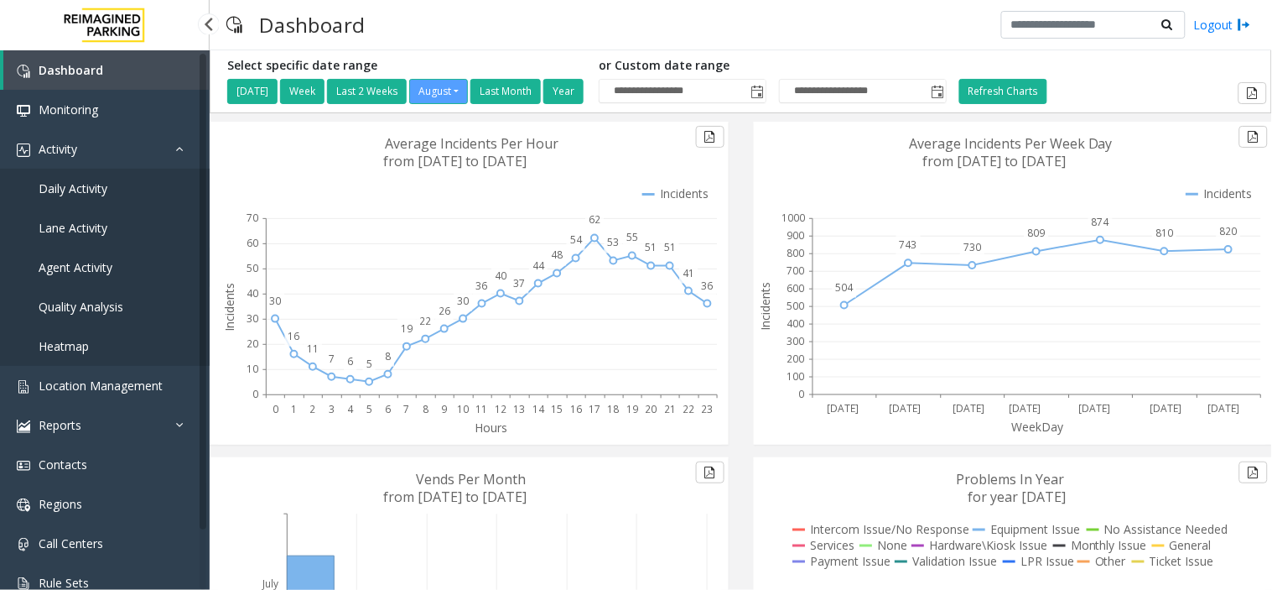
click at [148, 273] on link "Agent Activity" at bounding box center [105, 266] width 210 height 39
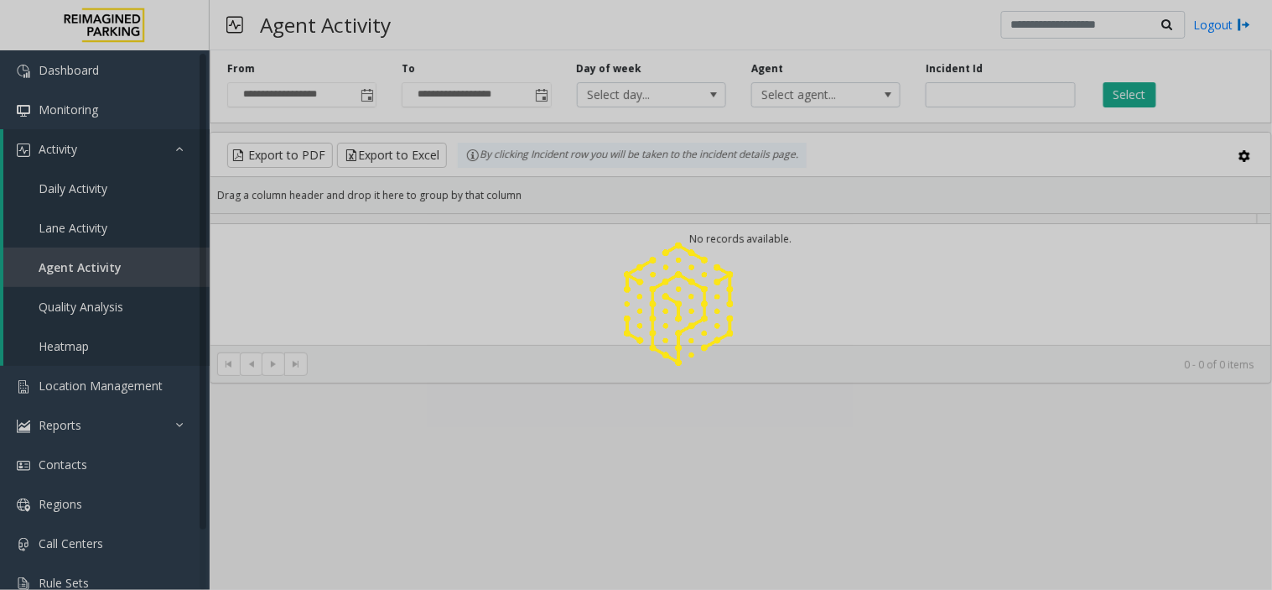
click at [148, 273] on div at bounding box center [636, 295] width 1272 height 590
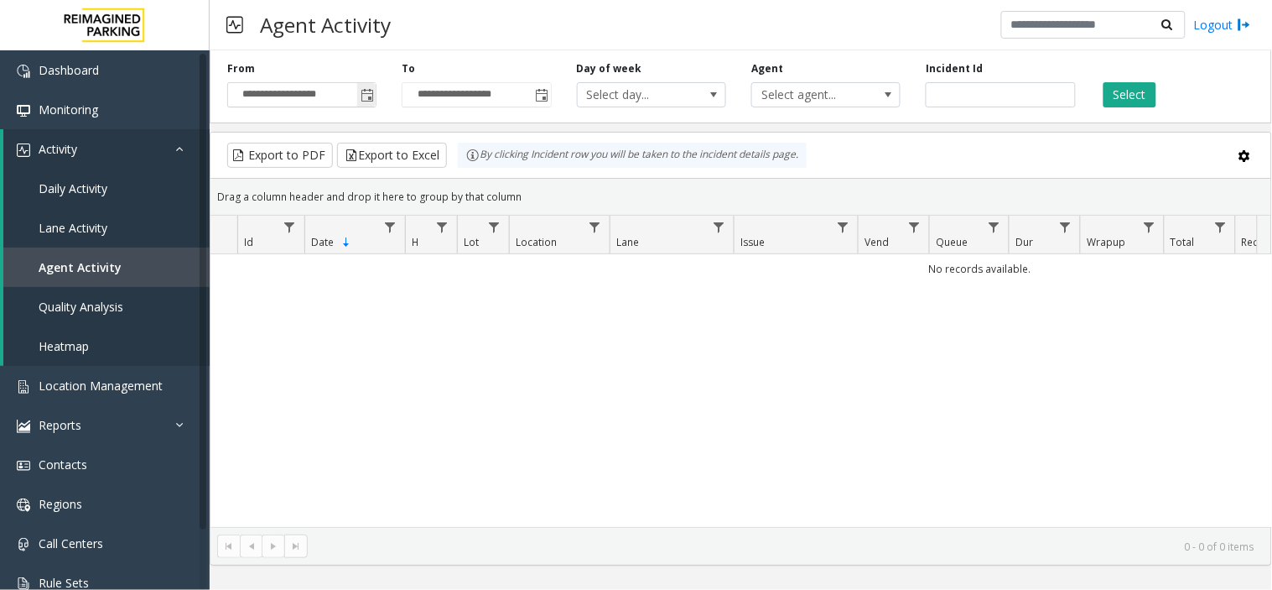
click at [365, 95] on span "Toggle popup" at bounding box center [367, 95] width 13 height 13
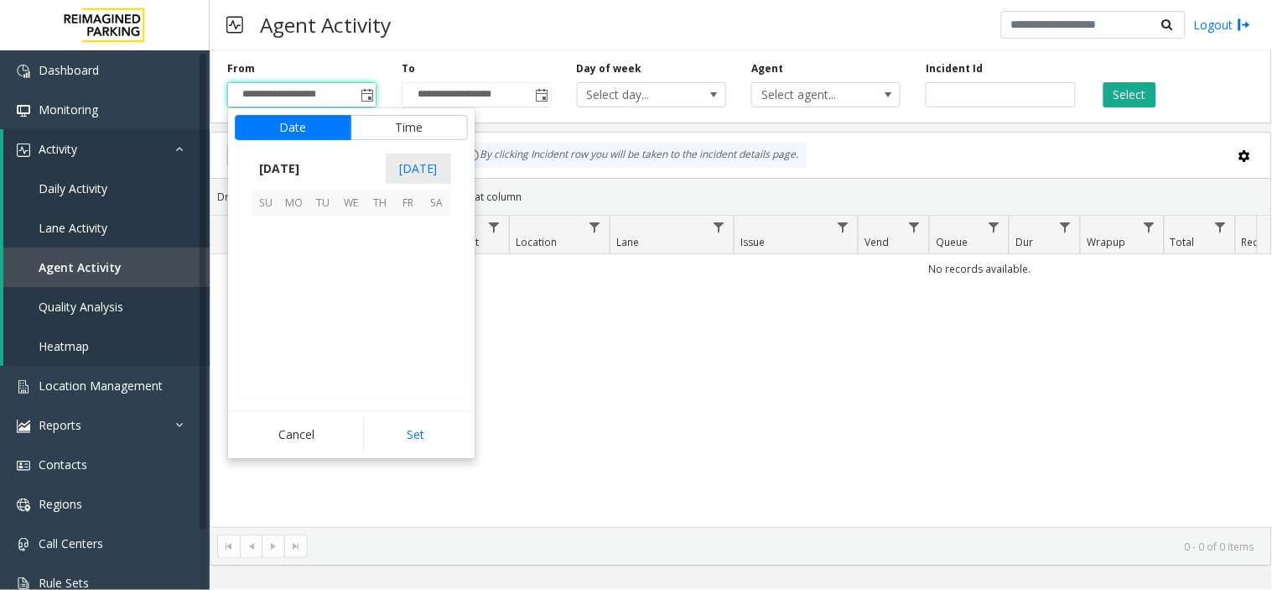
scroll to position [300758, 0]
click at [356, 261] on span "6" at bounding box center [351, 259] width 29 height 29
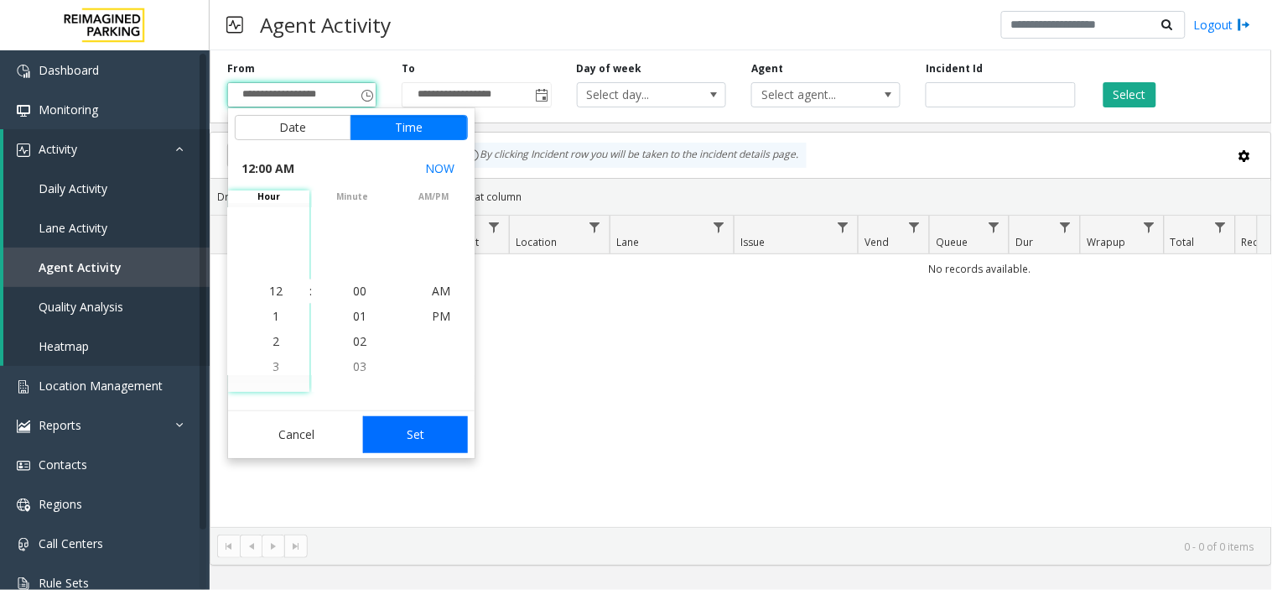
click at [403, 438] on button "Set" at bounding box center [416, 434] width 106 height 37
type input "**********"
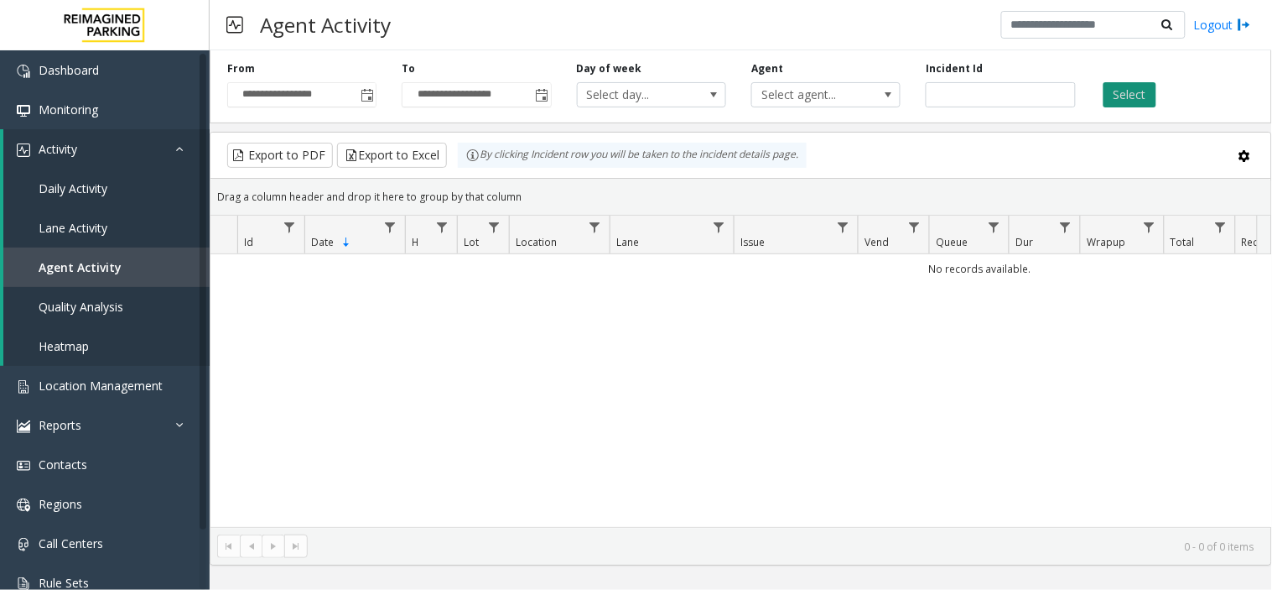
click at [1133, 102] on button "Select" at bounding box center [1130, 94] width 53 height 25
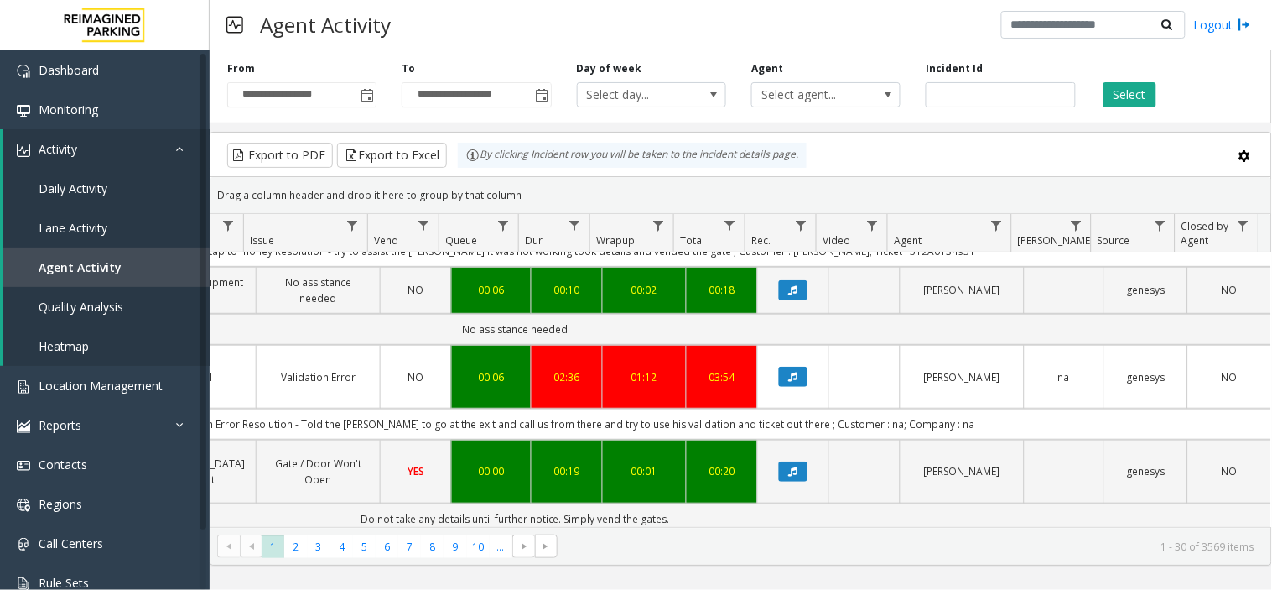
scroll to position [286, 491]
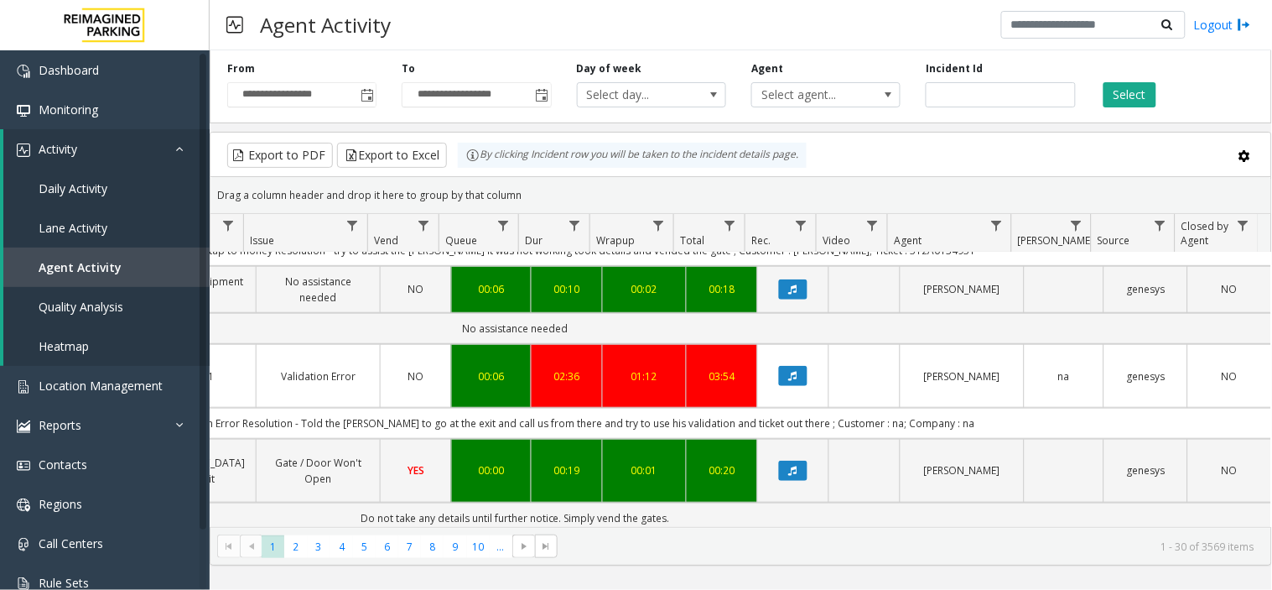
click at [756, 408] on td "Issue - Validation Issue Validation Error Resolution - Told the parker to go at…" at bounding box center [515, 423] width 1512 height 31
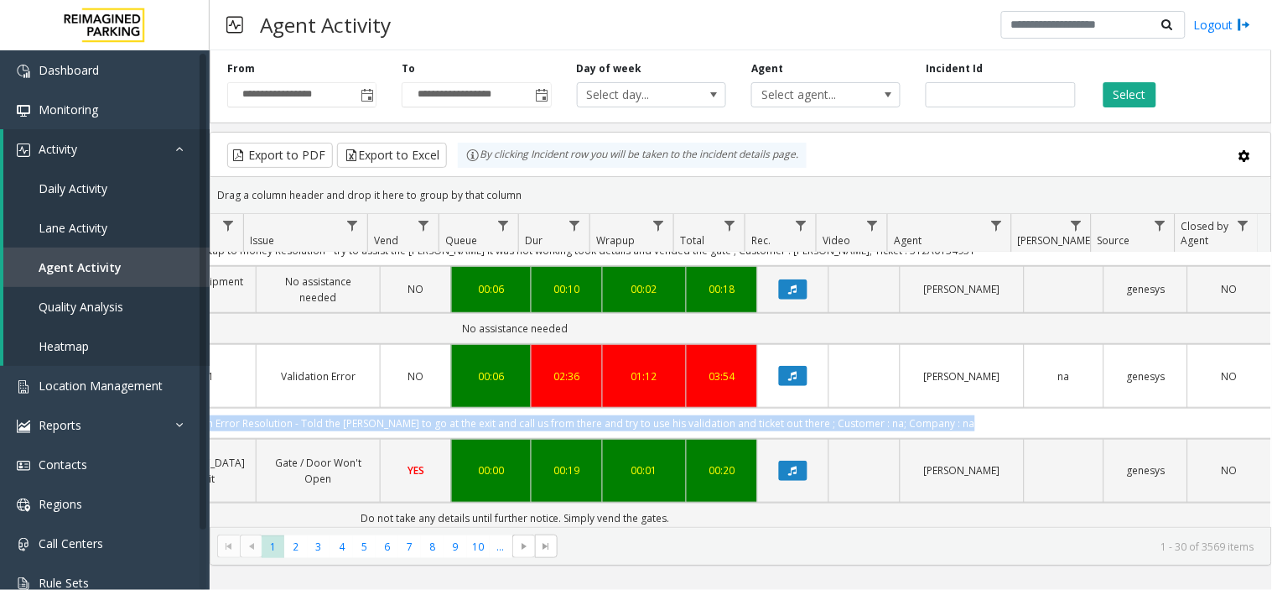
click at [756, 408] on td "Issue - Validation Issue Validation Error Resolution - Told the parker to go at…" at bounding box center [515, 423] width 1512 height 31
click at [744, 408] on td "Issue - Validation Issue Validation Error Resolution - Told the parker to go at…" at bounding box center [515, 423] width 1512 height 31
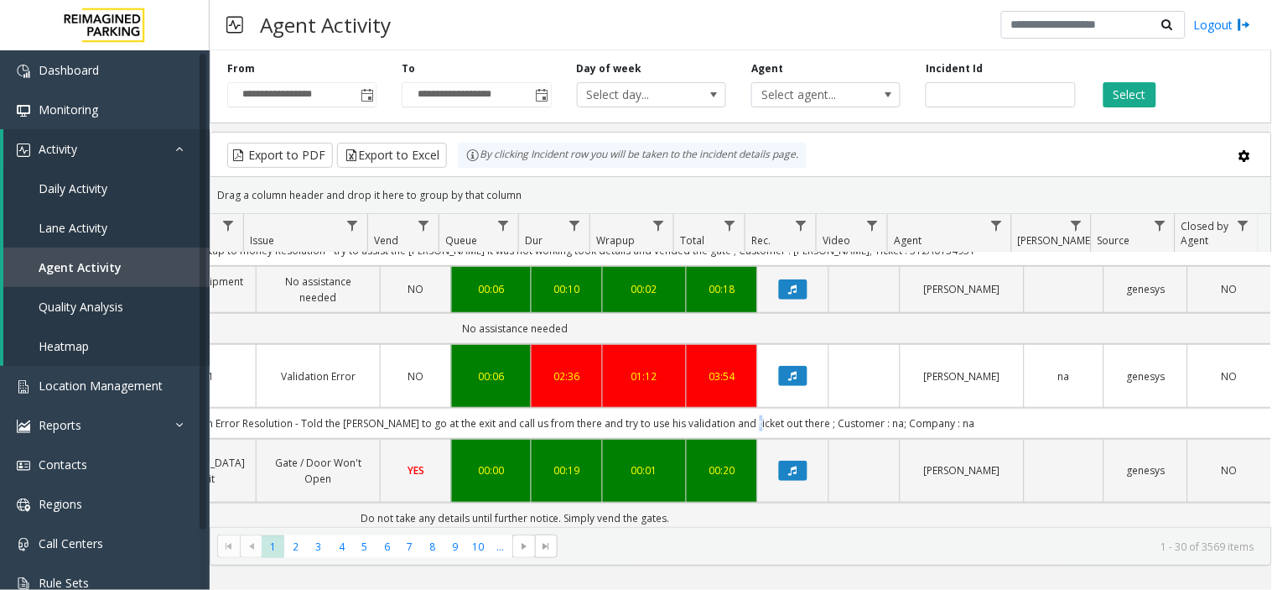
click at [744, 408] on td "Issue - Validation Issue Validation Error Resolution - Told the parker to go at…" at bounding box center [515, 423] width 1512 height 31
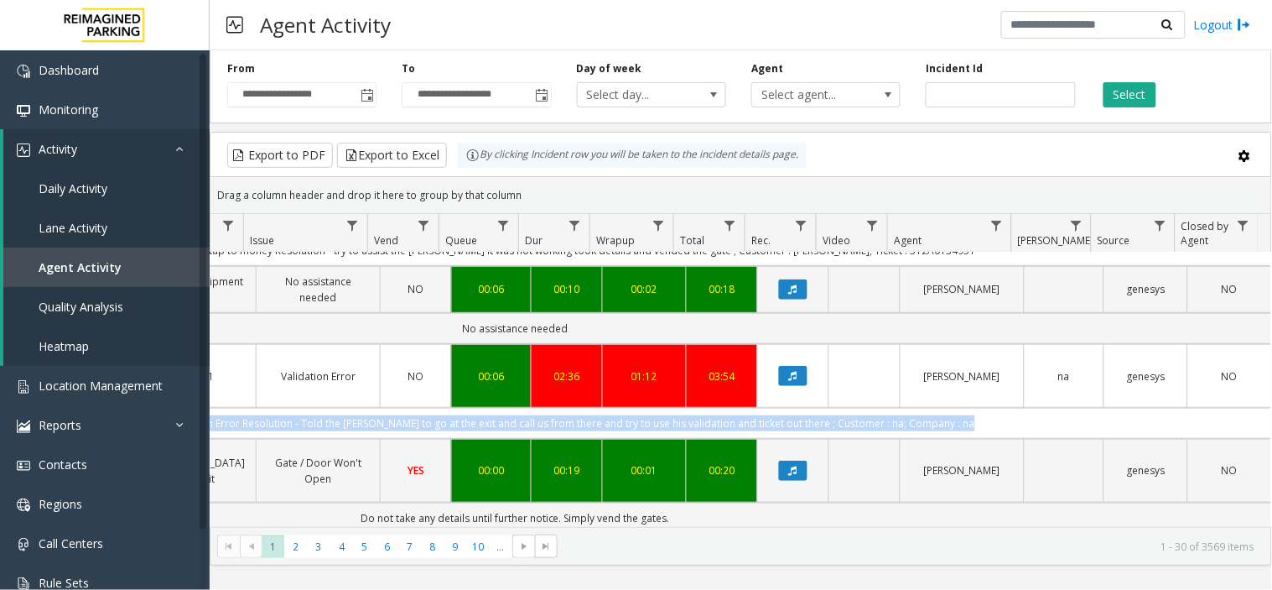
click at [744, 408] on td "Issue - Validation Issue Validation Error Resolution - Told the parker to go at…" at bounding box center [515, 423] width 1512 height 31
drag, startPoint x: 744, startPoint y: 396, endPoint x: 700, endPoint y: 392, distance: 43.8
click at [700, 408] on td "Issue - Validation Issue Validation Error Resolution - Told the parker to go at…" at bounding box center [515, 423] width 1512 height 31
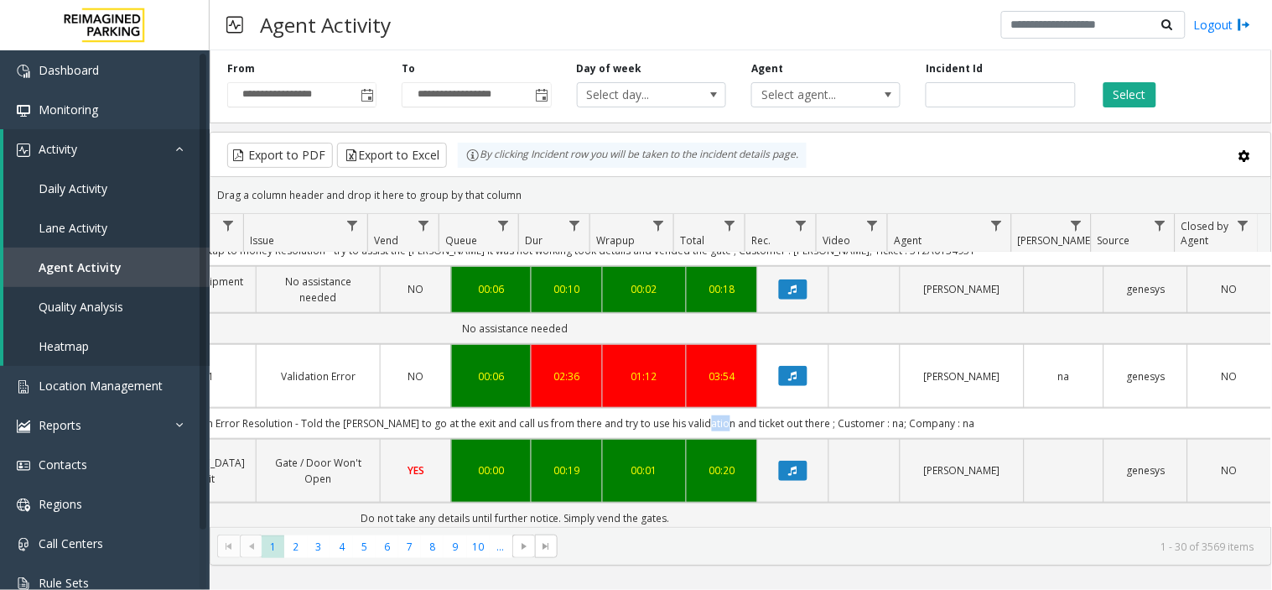
click at [700, 408] on td "Issue - Validation Issue Validation Error Resolution - Told the parker to go at…" at bounding box center [515, 423] width 1512 height 31
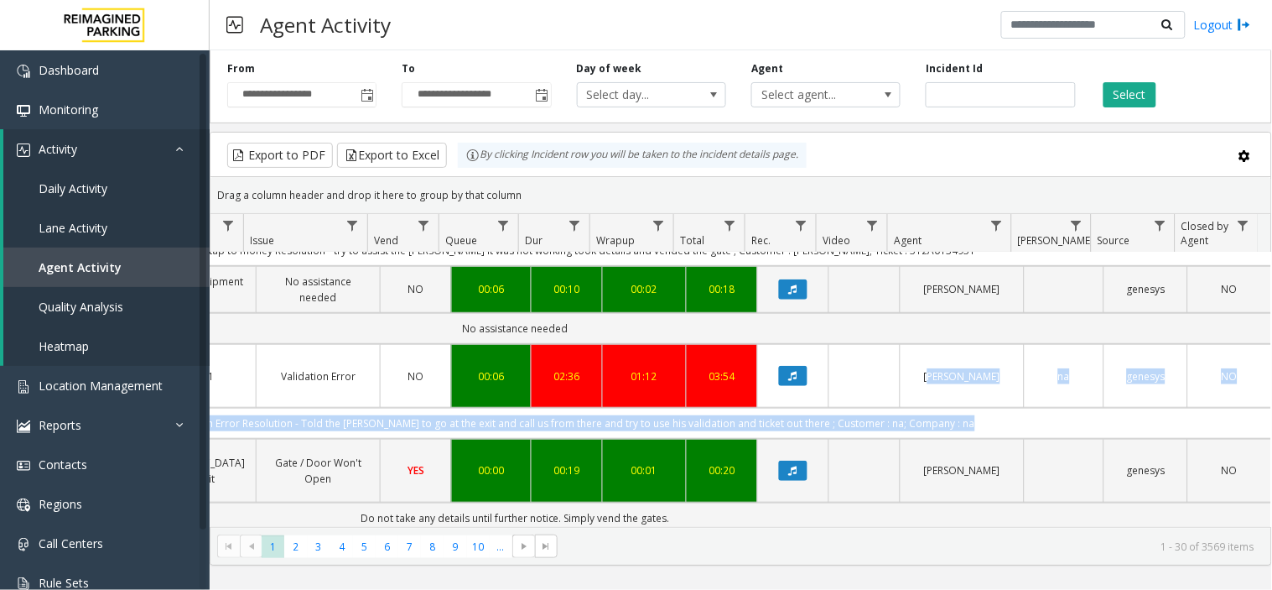
drag, startPoint x: 700, startPoint y: 392, endPoint x: 921, endPoint y: 374, distance: 221.3
click at [921, 374] on td "Keshav Kumar" at bounding box center [962, 376] width 124 height 64
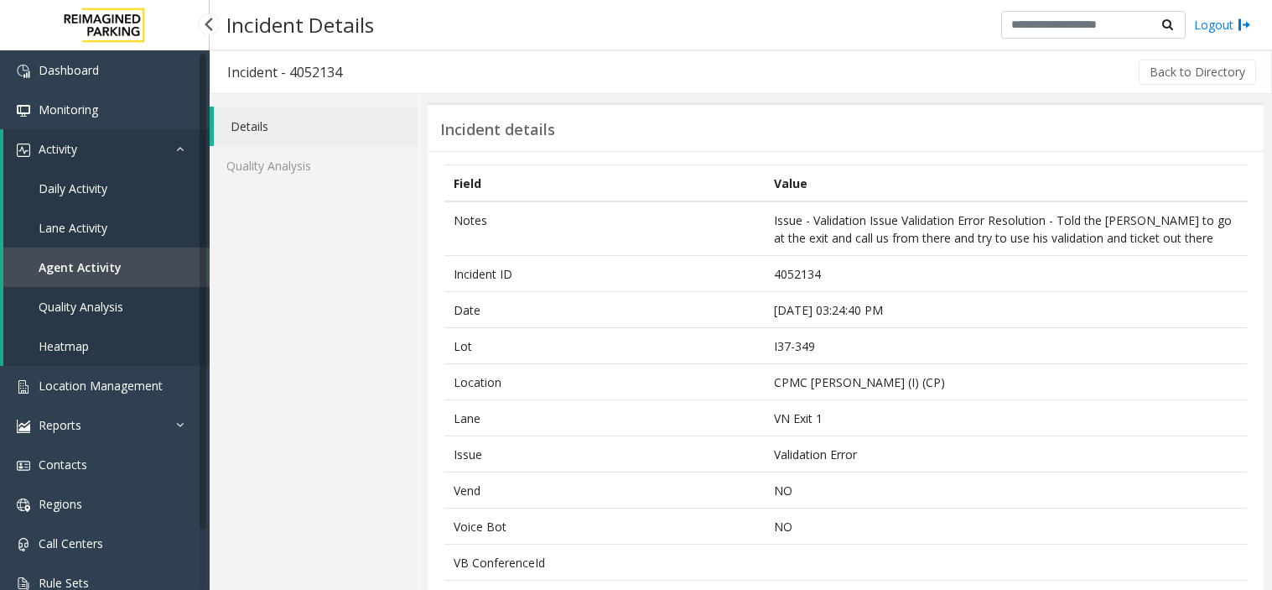
click at [121, 270] on link "Agent Activity" at bounding box center [106, 266] width 206 height 39
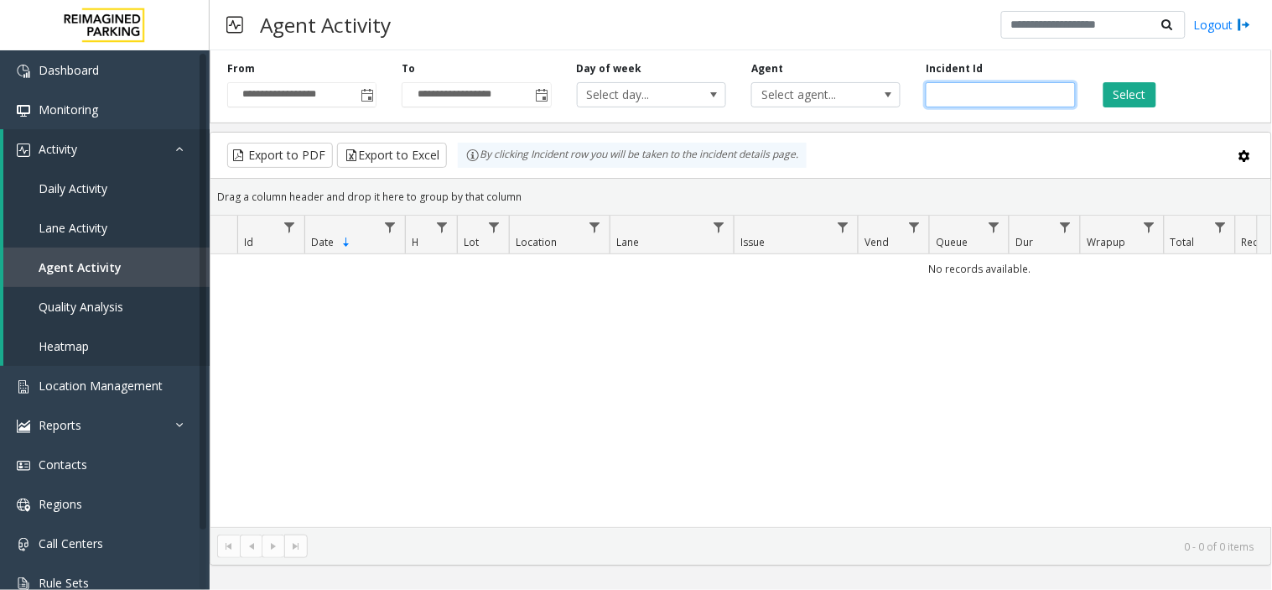
paste input "*******"
click at [1128, 107] on div "**********" at bounding box center [741, 84] width 1063 height 80
click at [1127, 101] on button "Select" at bounding box center [1130, 94] width 53 height 25
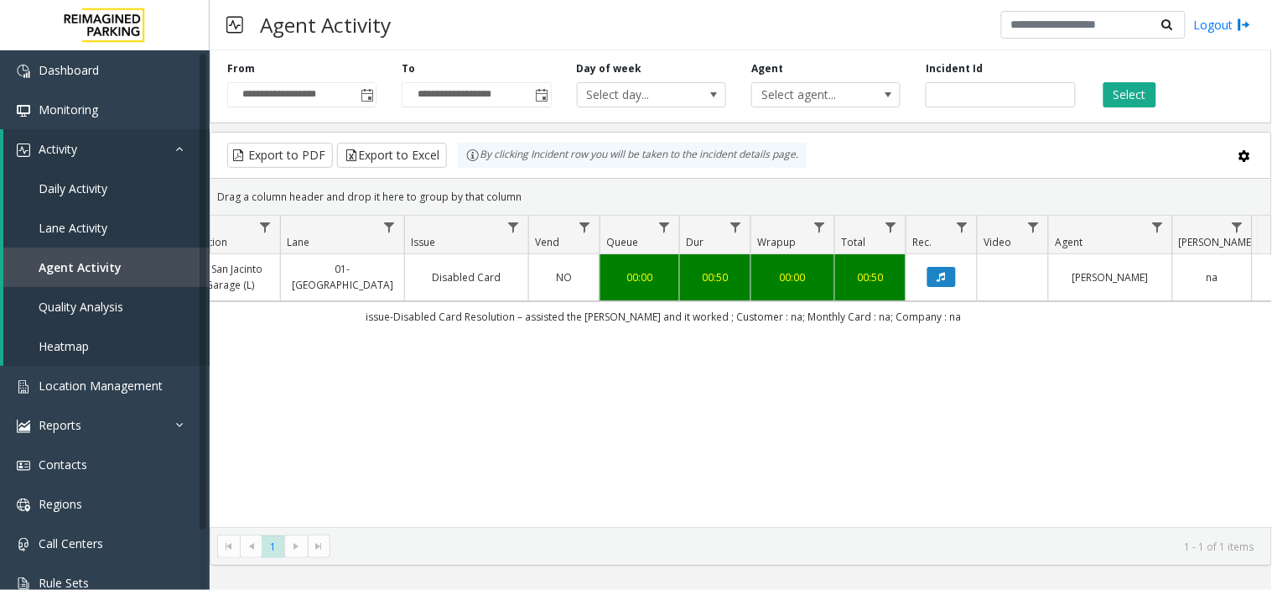
scroll to position [0, 491]
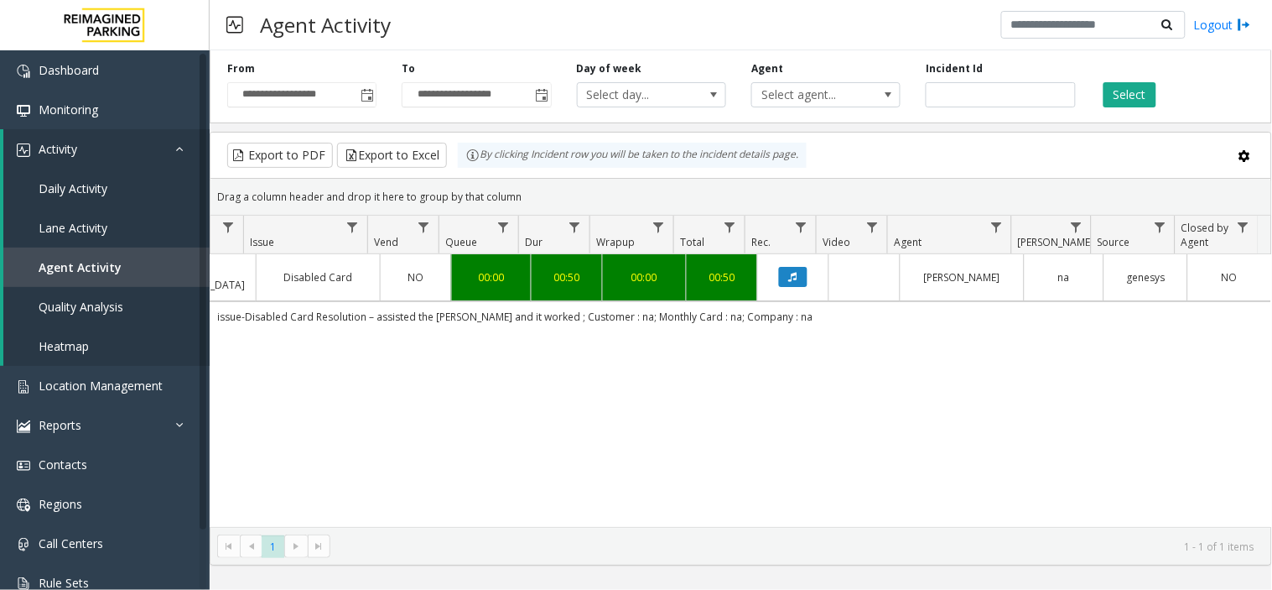
drag, startPoint x: 763, startPoint y: 335, endPoint x: 756, endPoint y: 331, distance: 8.6
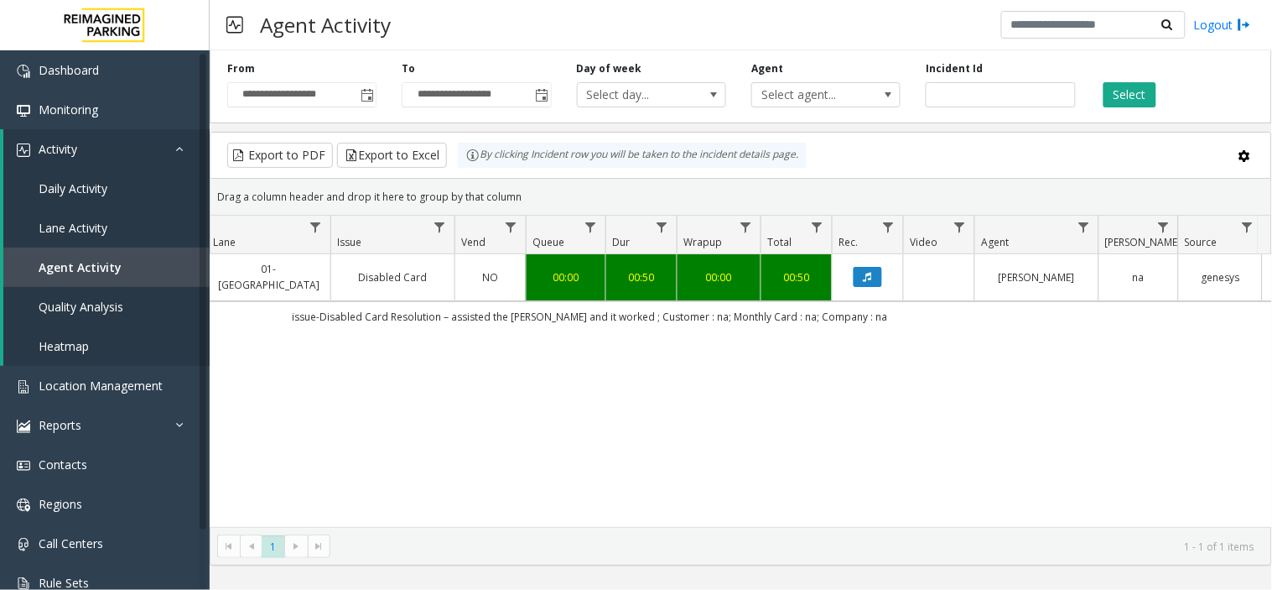
scroll to position [0, 0]
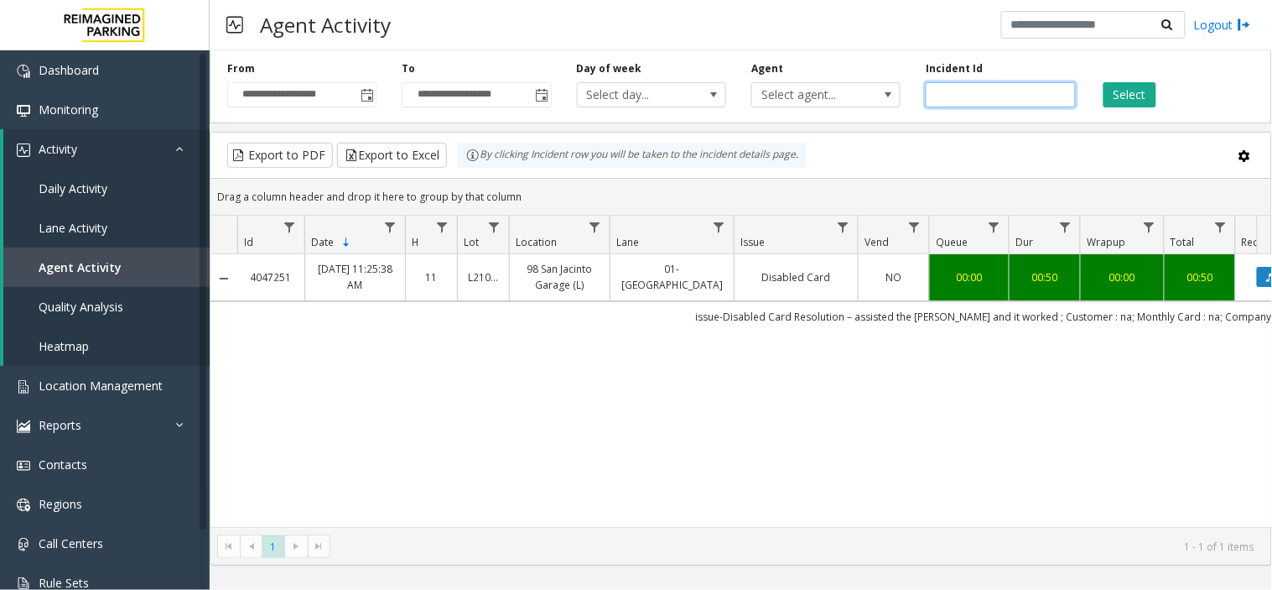
click at [992, 89] on input "*******" at bounding box center [1000, 94] width 149 height 25
paste input "number"
type input "*******"
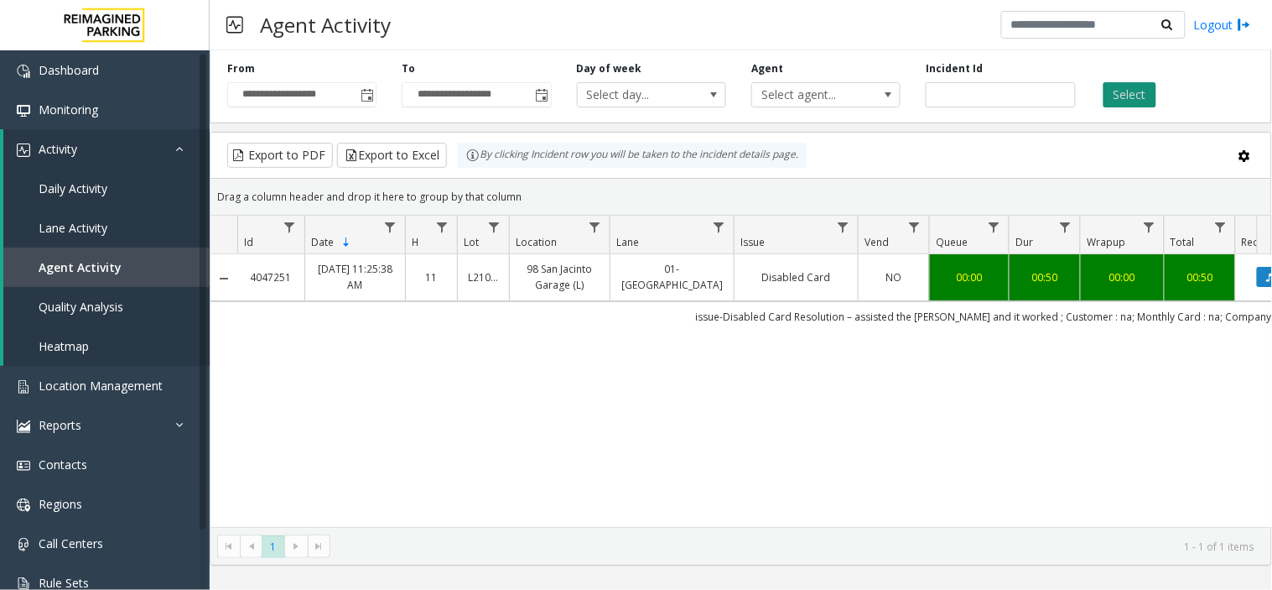
click at [1134, 96] on button "Select" at bounding box center [1130, 94] width 53 height 25
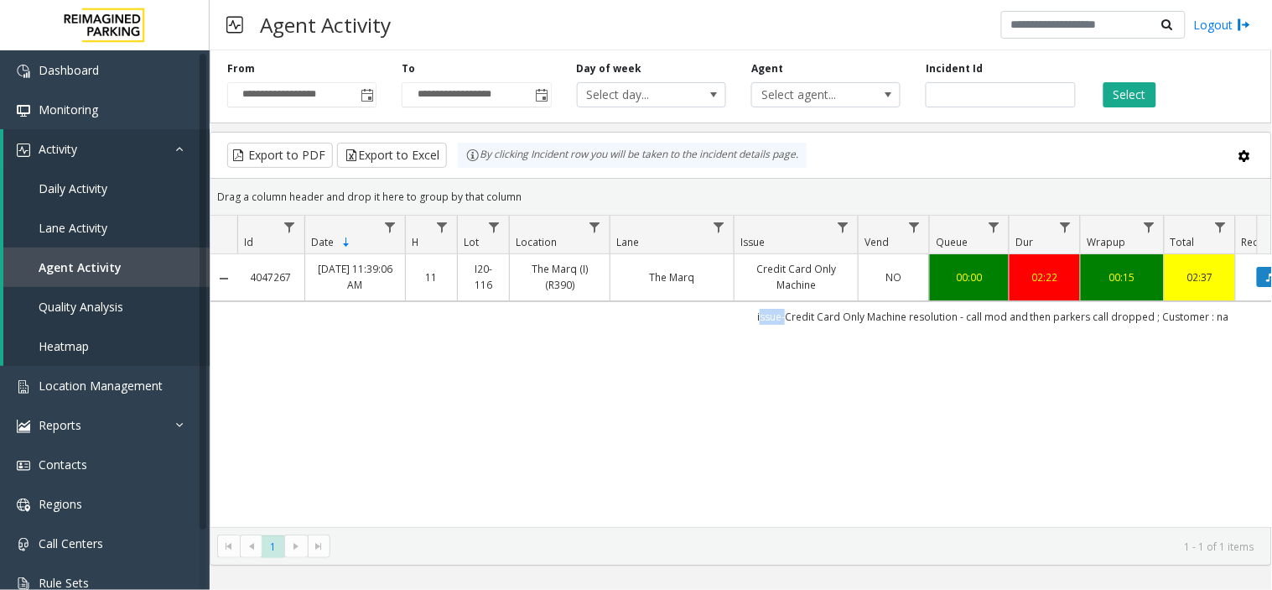
click at [596, 320] on td "issue-Credit Card Only Machine resolution - call mod and then parkers call drop…" at bounding box center [993, 316] width 1512 height 30
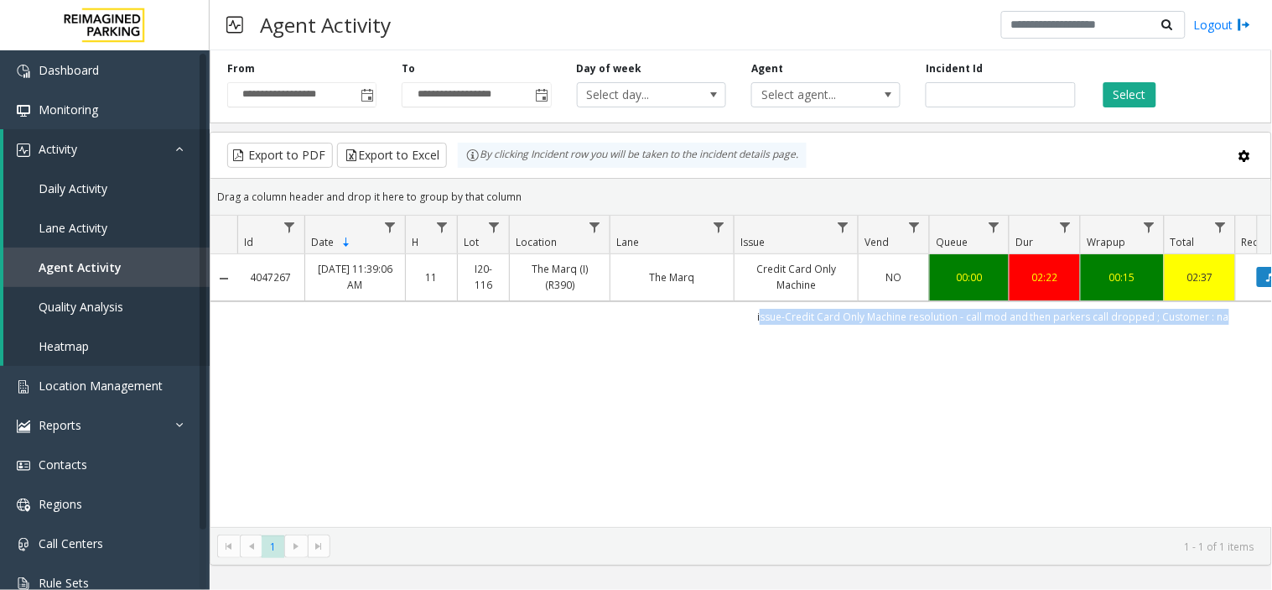
drag, startPoint x: 596, startPoint y: 320, endPoint x: 1100, endPoint y: 325, distance: 503.3
click at [1100, 325] on td "issue-Credit Card Only Machine resolution - call mod and then parkers call drop…" at bounding box center [993, 316] width 1512 height 30
click at [178, 263] on link "Agent Activity" at bounding box center [106, 266] width 206 height 39
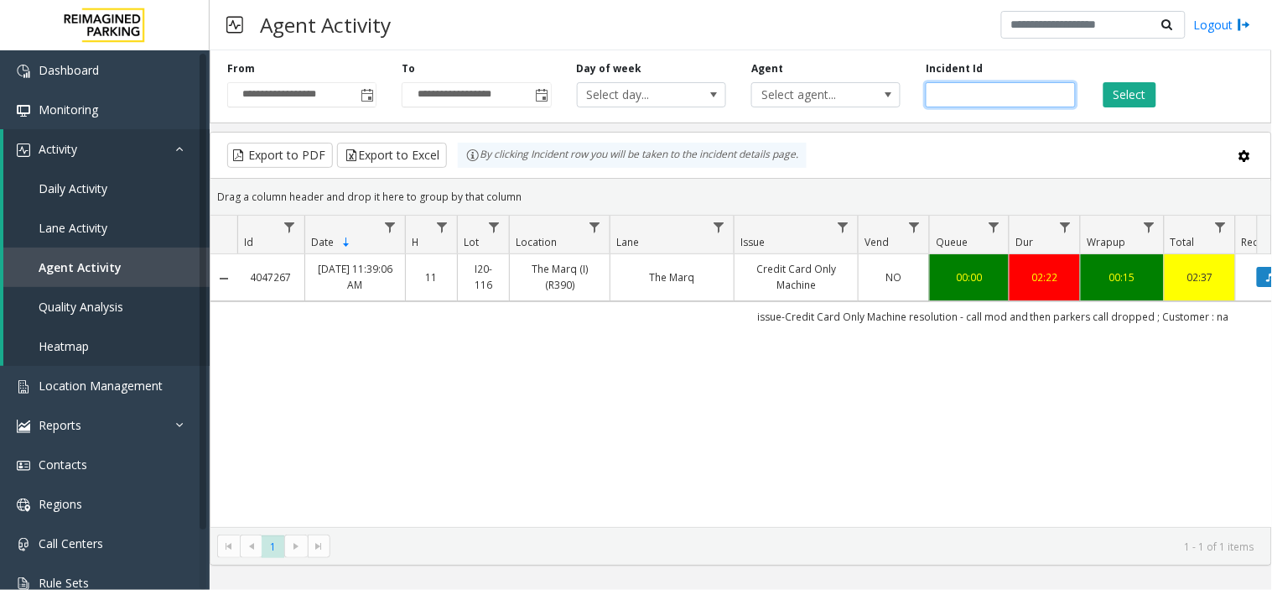
click at [991, 94] on input "*******" at bounding box center [1000, 94] width 149 height 25
click at [1108, 86] on button "Select" at bounding box center [1130, 94] width 53 height 25
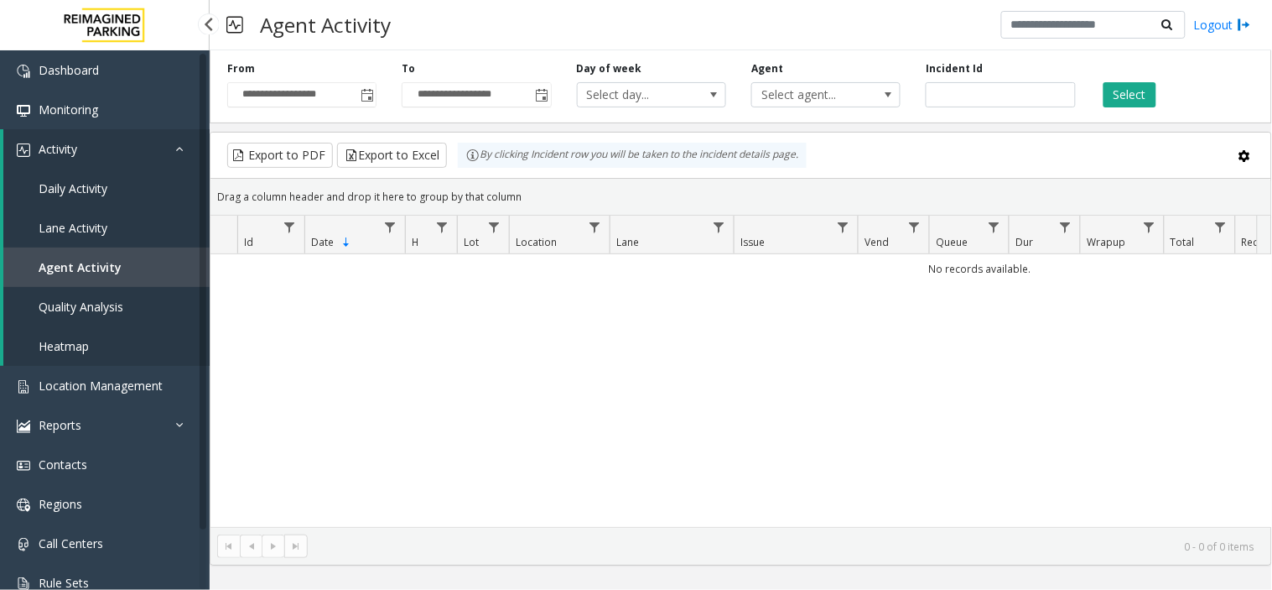
click at [170, 257] on link "Agent Activity" at bounding box center [106, 266] width 206 height 39
click at [359, 90] on span "Toggle popup" at bounding box center [366, 94] width 18 height 27
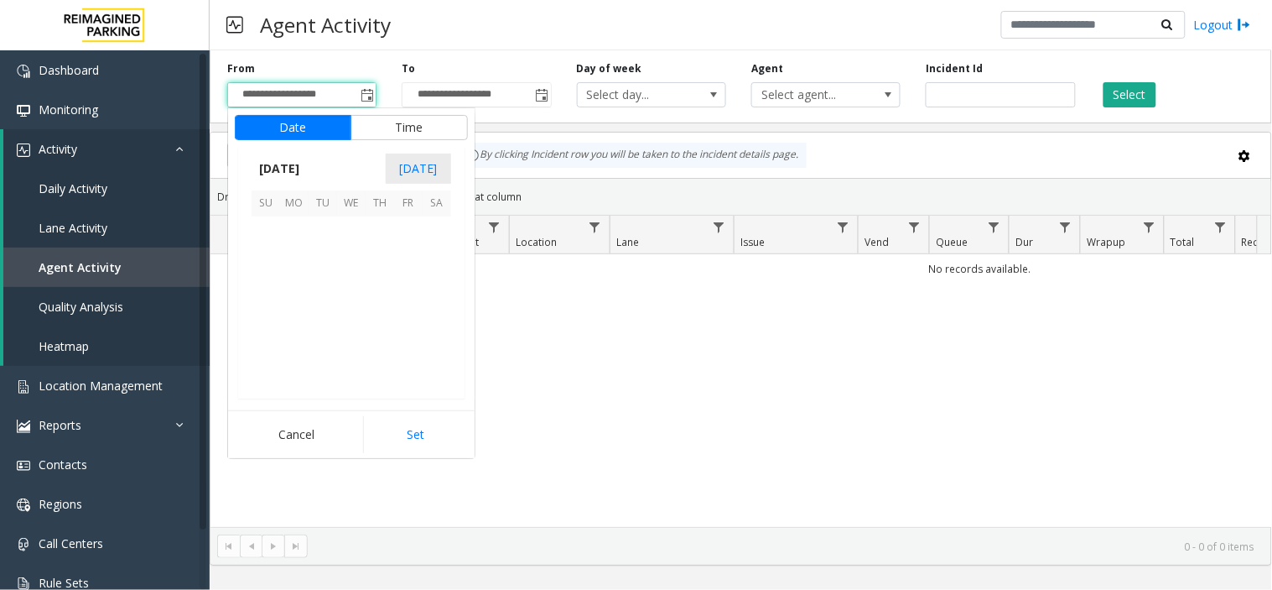
scroll to position [300758, 0]
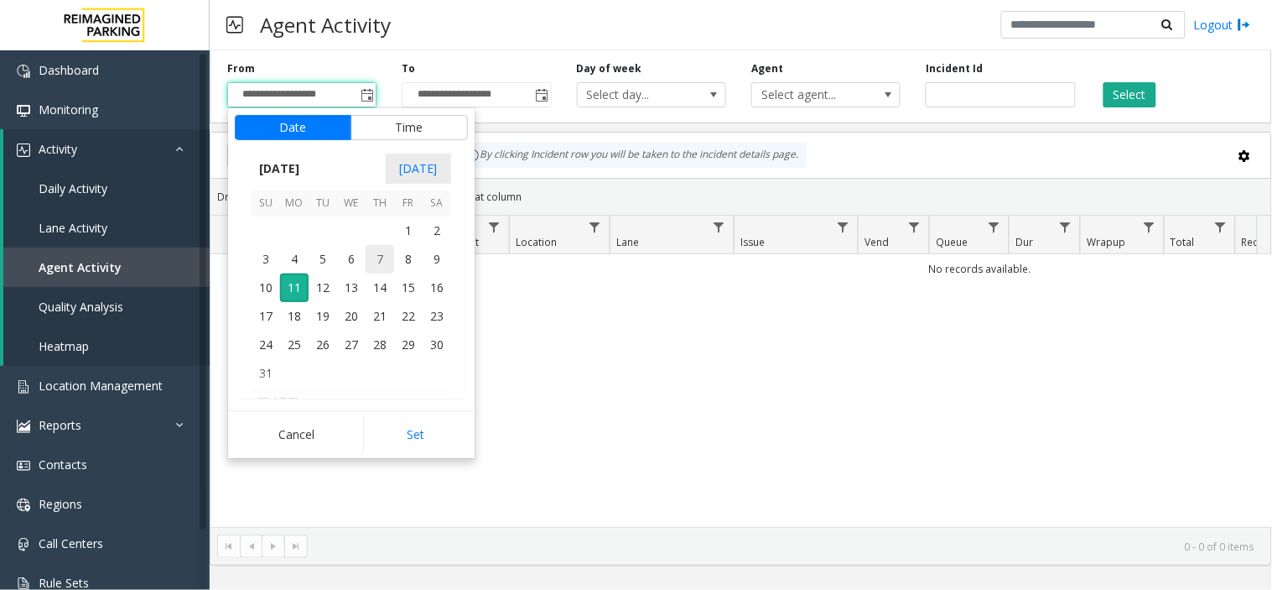
click at [369, 253] on span "7" at bounding box center [380, 259] width 29 height 29
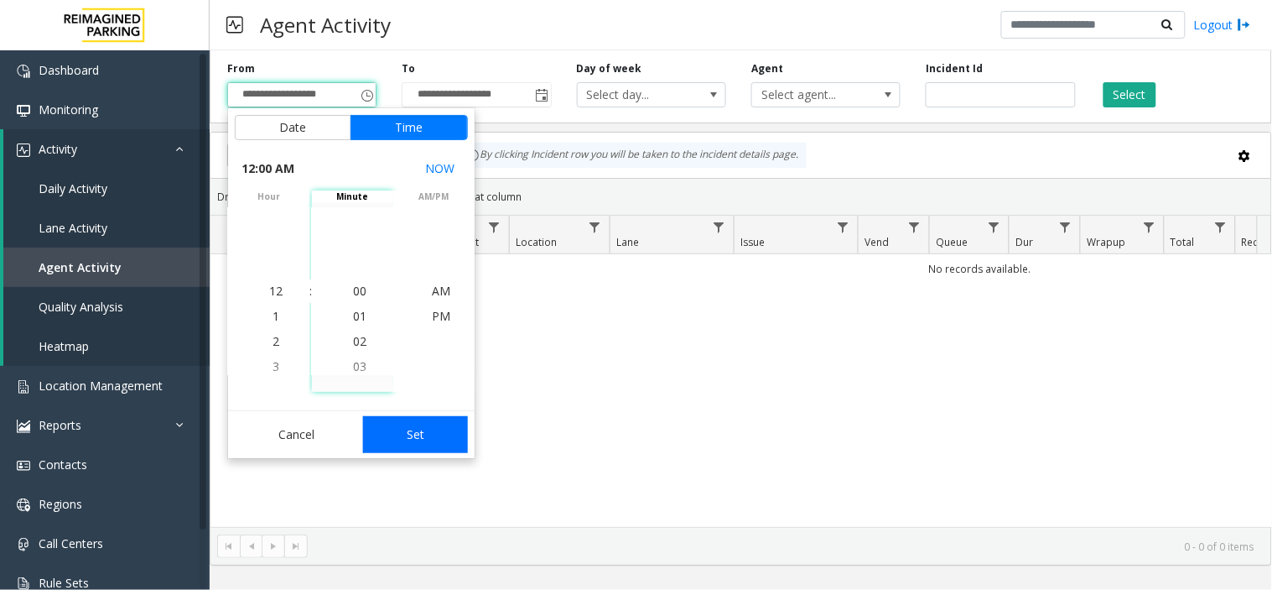
click at [398, 451] on button "Set" at bounding box center [416, 434] width 106 height 37
type input "**********"
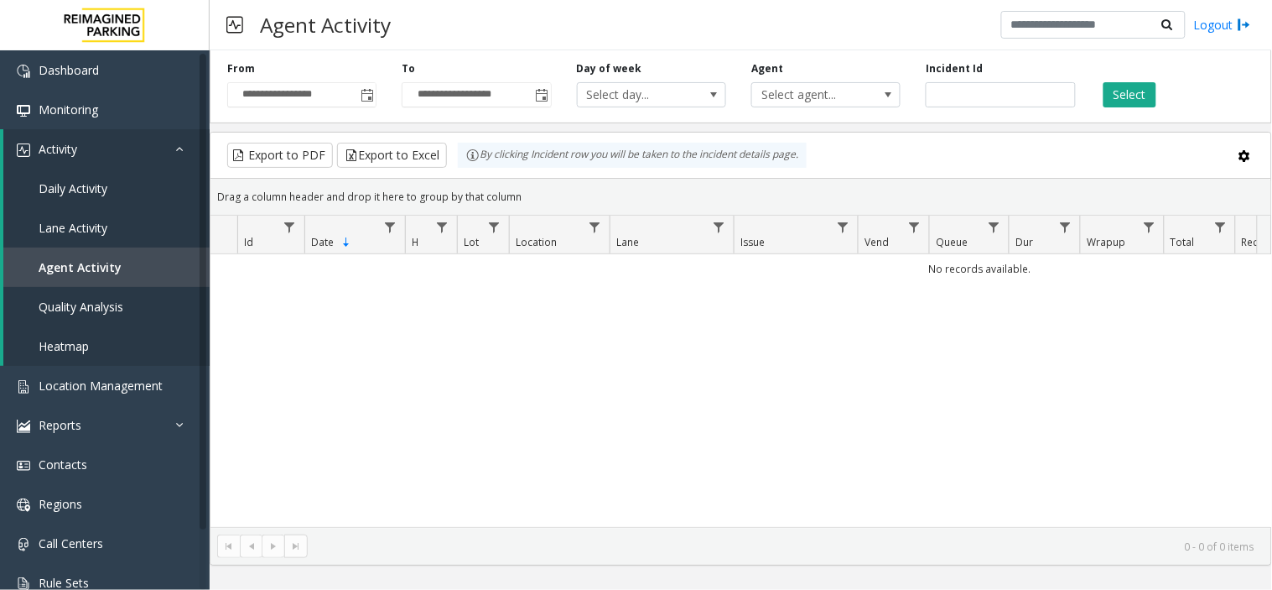
click at [1147, 80] on div "Select" at bounding box center [1176, 84] width 174 height 46
click at [1149, 81] on div "Select" at bounding box center [1176, 84] width 174 height 46
click at [1141, 91] on button "Select" at bounding box center [1130, 94] width 53 height 25
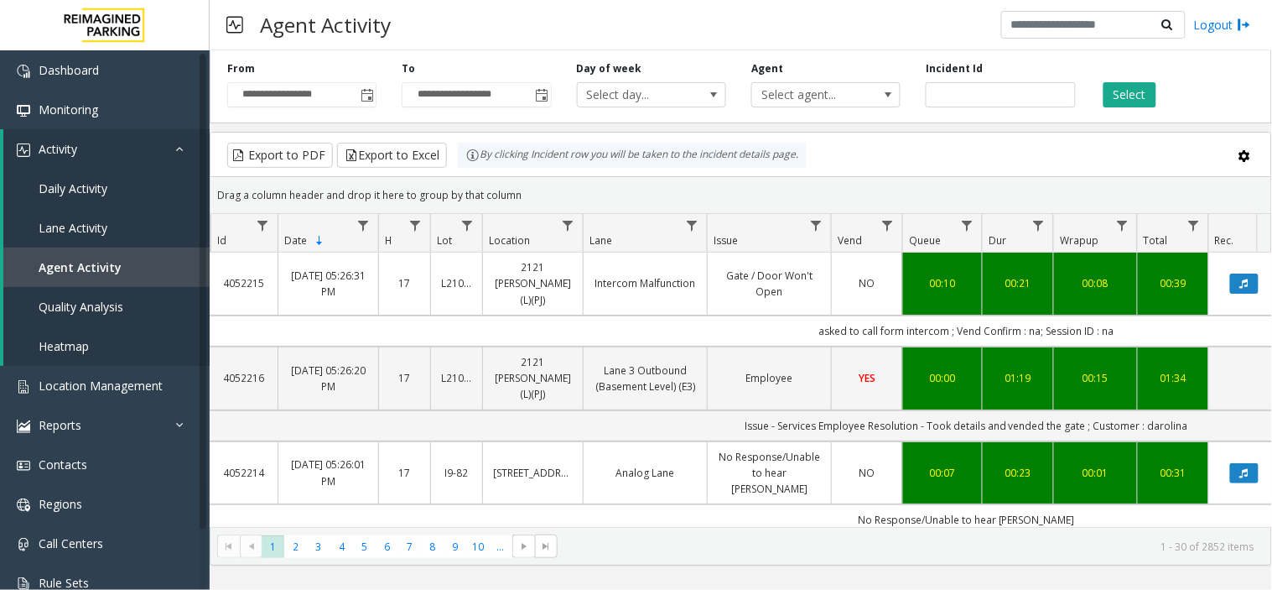
scroll to position [0, 44]
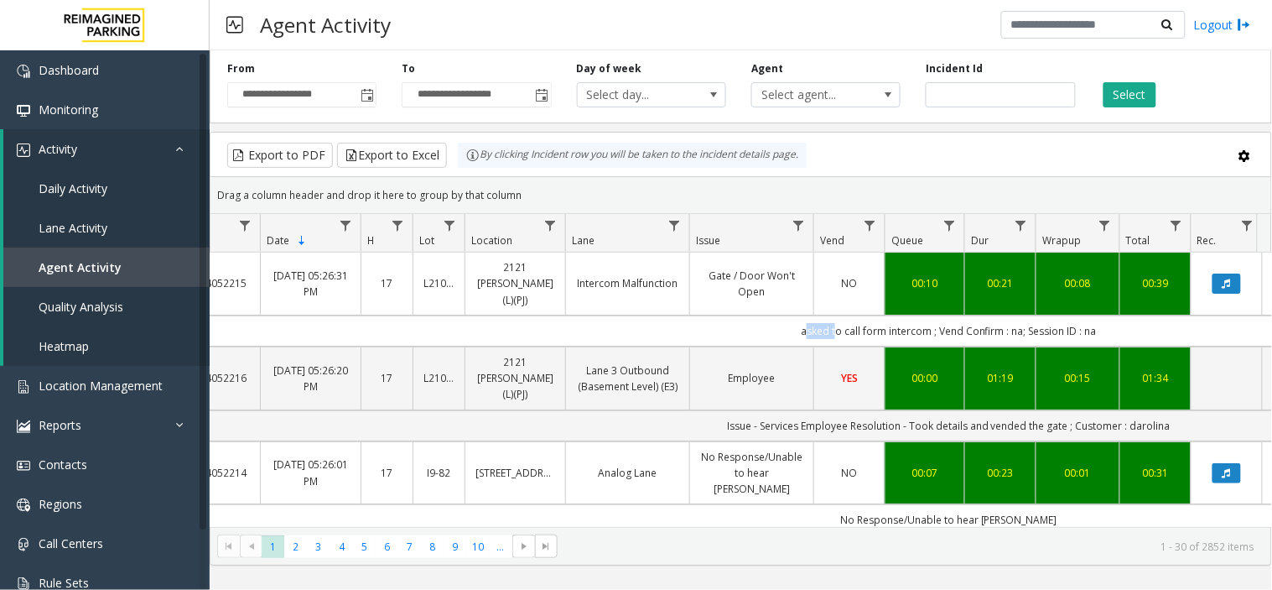
click at [809, 316] on td "asked to call form intercom ; Vend Confirm : na; Session ID : na" at bounding box center [949, 330] width 1512 height 31
drag, startPoint x: 809, startPoint y: 316, endPoint x: 1114, endPoint y: 312, distance: 304.5
click at [1114, 315] on td "asked to call form intercom ; Vend Confirm : na; Session ID : na" at bounding box center [949, 330] width 1512 height 31
click at [1115, 315] on td "asked to call form intercom ; Vend Confirm : na; Session ID : na" at bounding box center [949, 330] width 1512 height 31
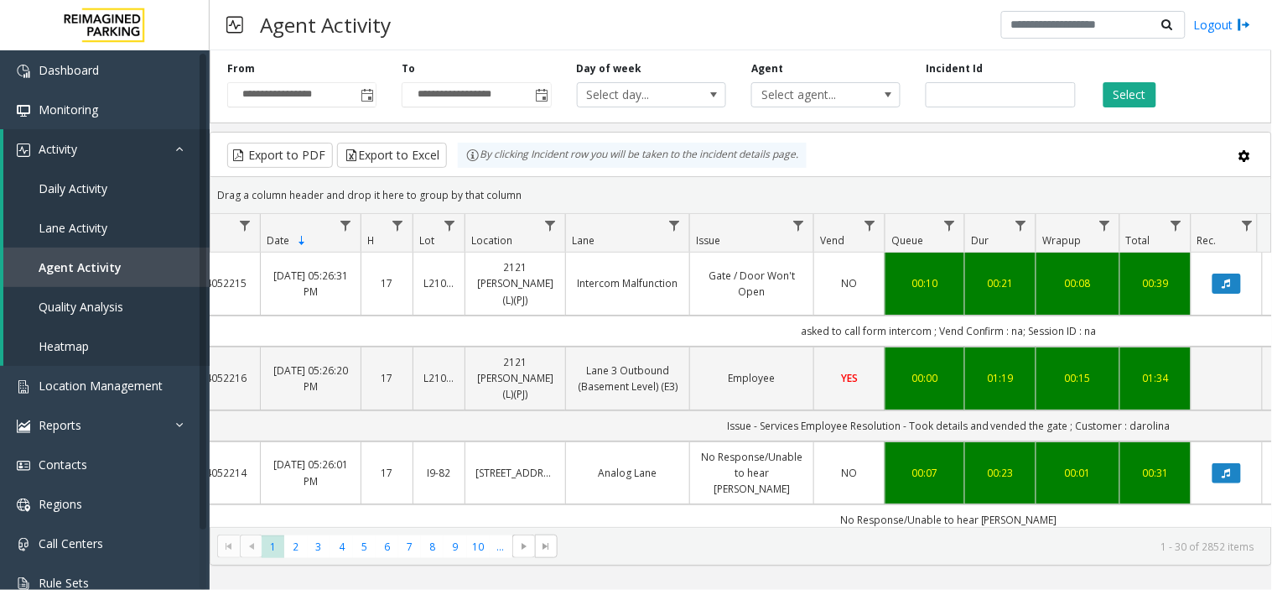
click at [1115, 315] on td "asked to call form intercom ; Vend Confirm : na; Session ID : na" at bounding box center [949, 330] width 1512 height 31
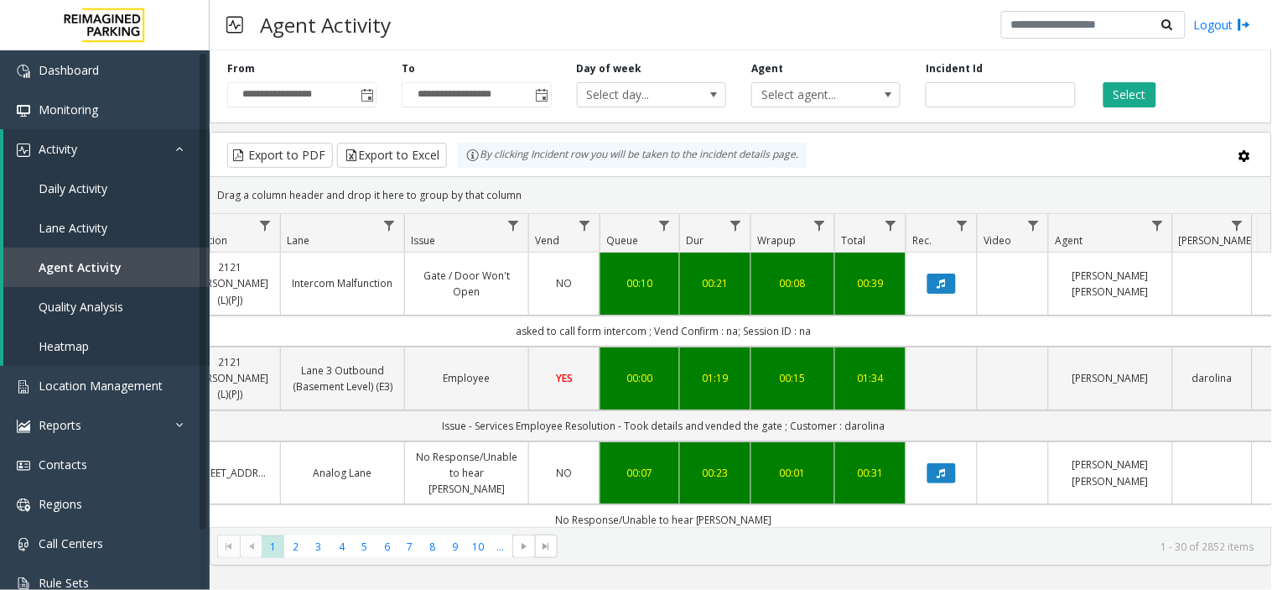
scroll to position [0, 0]
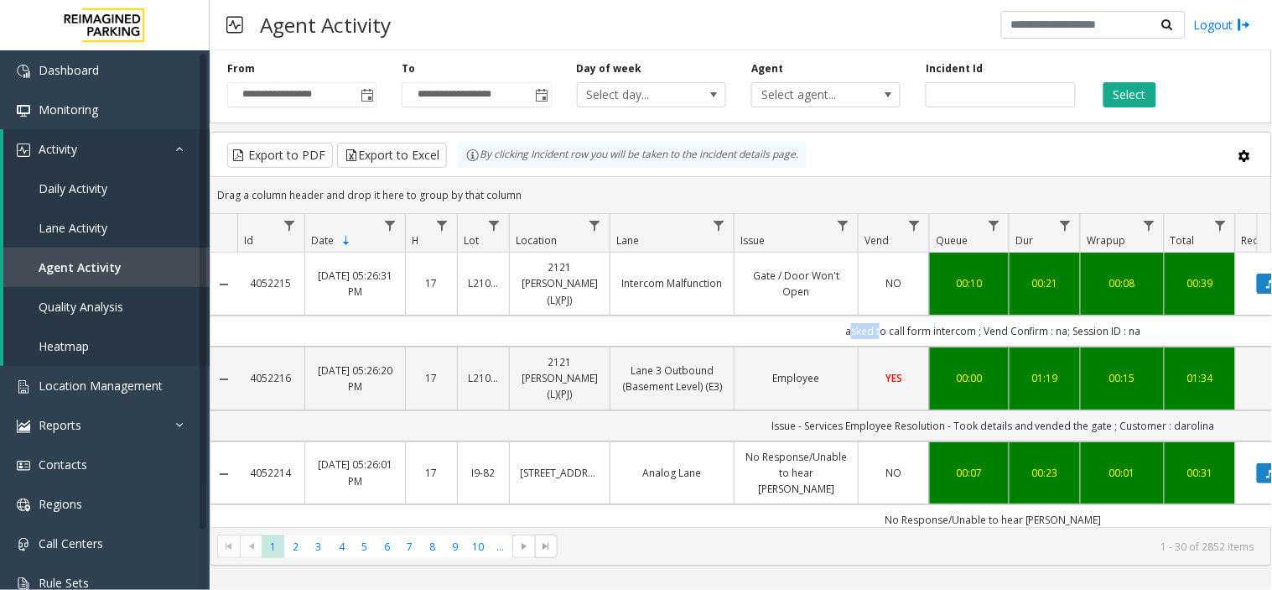
click at [423, 315] on td "asked to call form intercom ; Vend Confirm : na; Session ID : na" at bounding box center [993, 330] width 1512 height 31
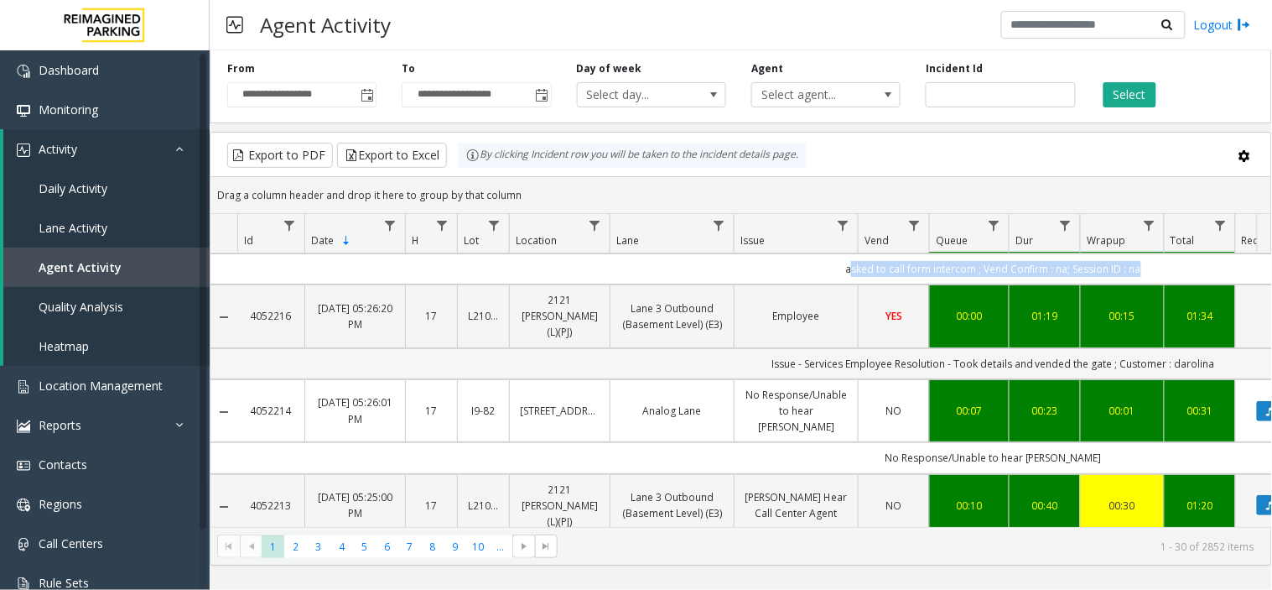
scroll to position [93, 0]
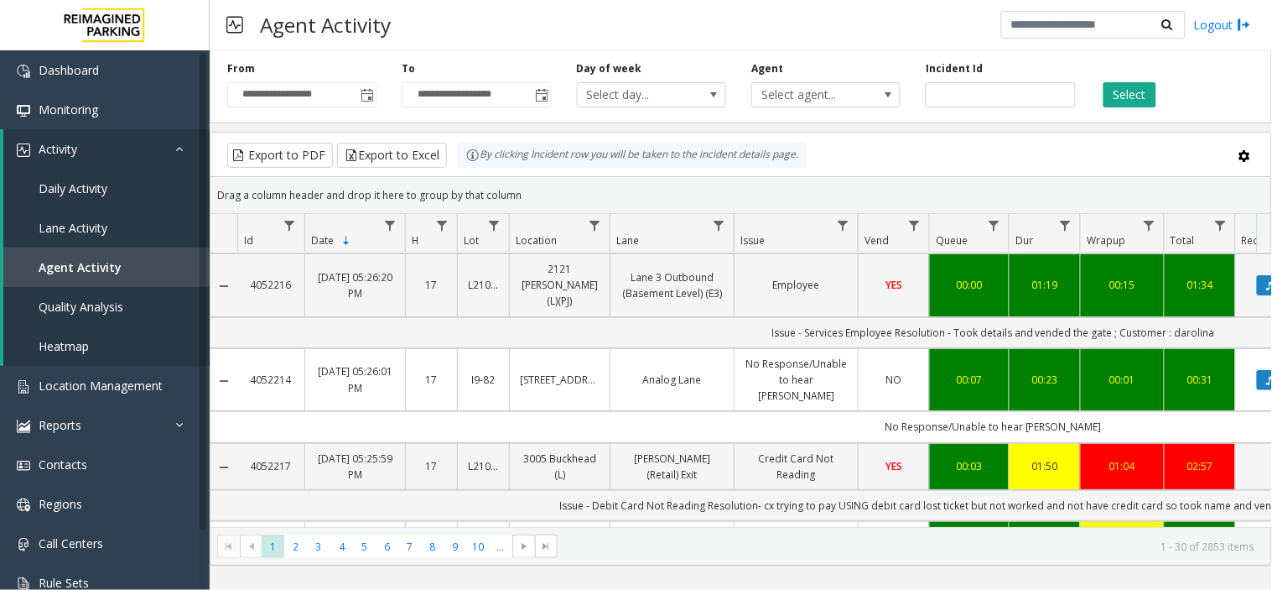
click at [1270, 101] on div "**********" at bounding box center [741, 84] width 1063 height 80
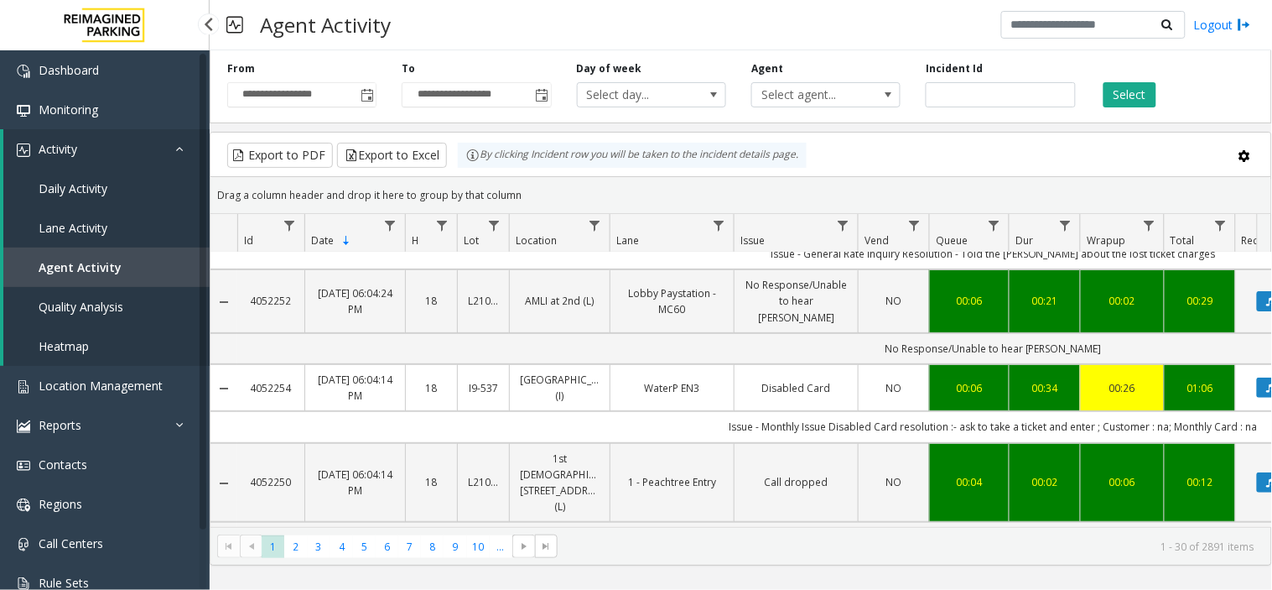
click at [94, 149] on link "Activity" at bounding box center [106, 148] width 206 height 39
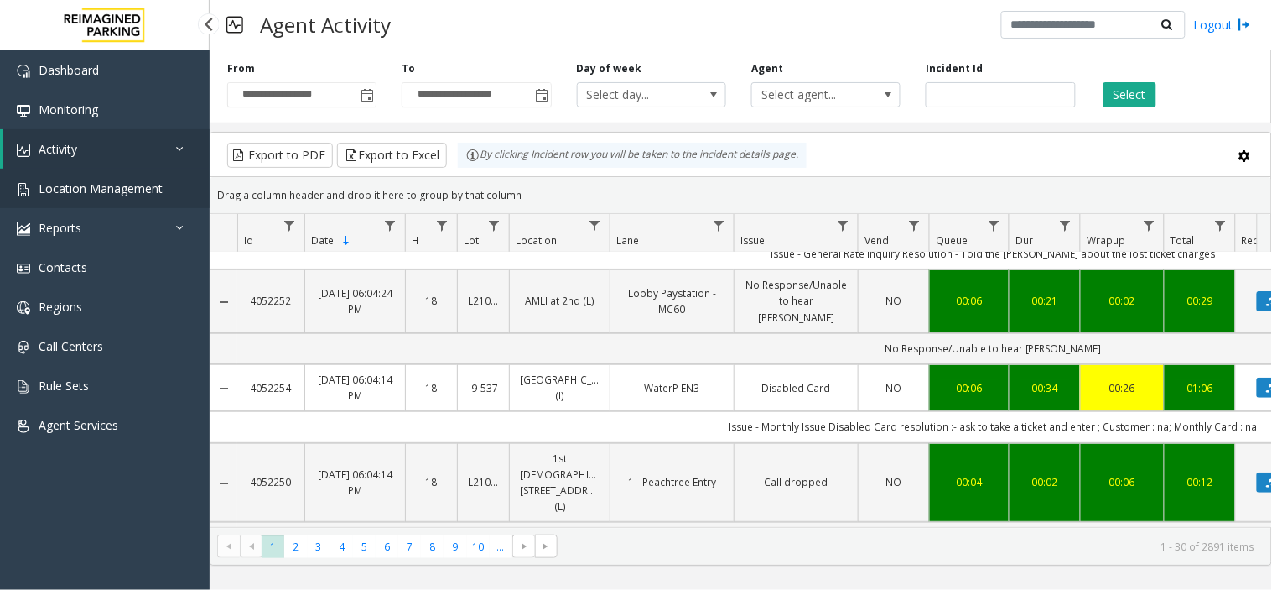
click at [97, 190] on span "Location Management" at bounding box center [101, 188] width 124 height 16
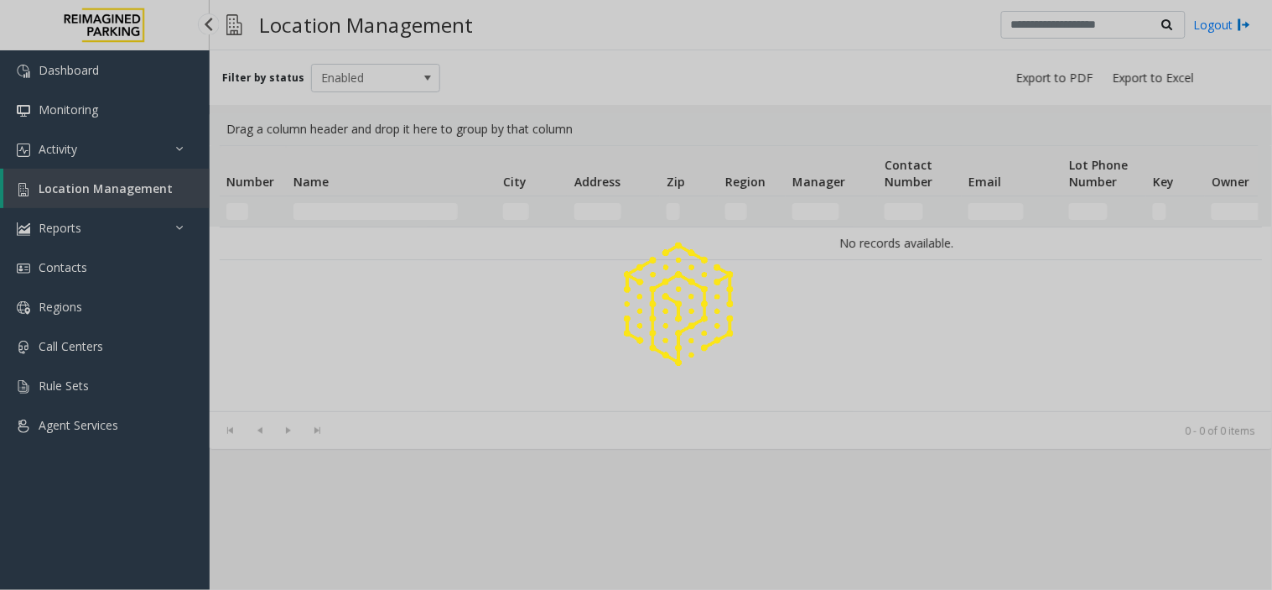
click at [105, 204] on div at bounding box center [636, 295] width 1272 height 590
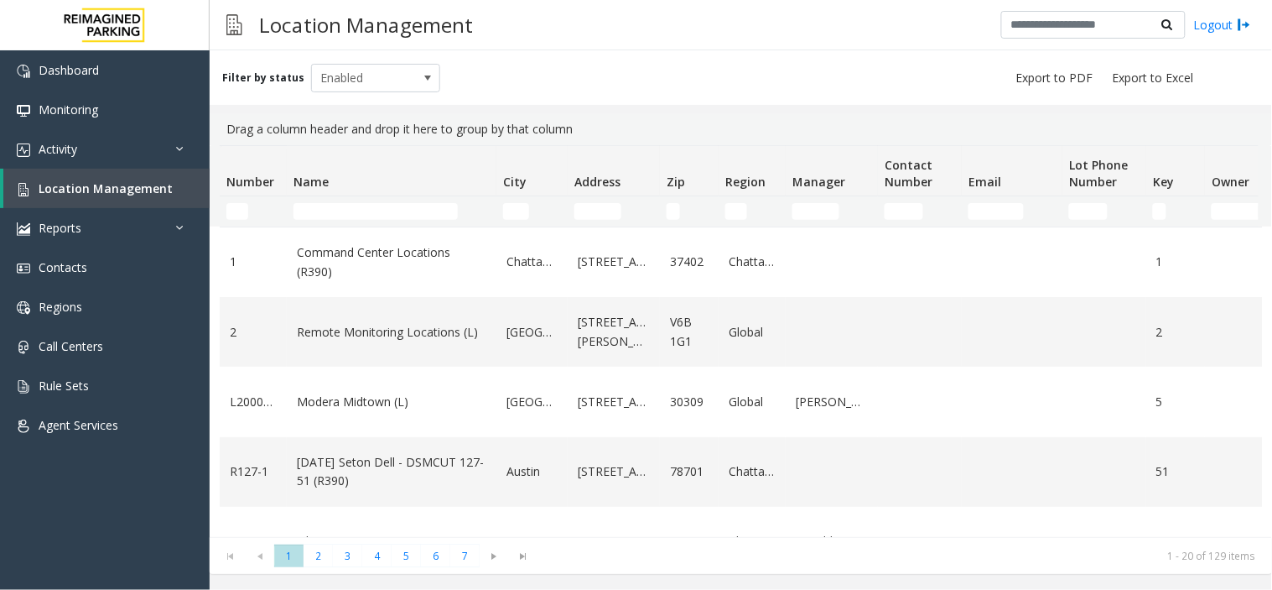
click at [266, 190] on th "Number" at bounding box center [253, 171] width 67 height 50
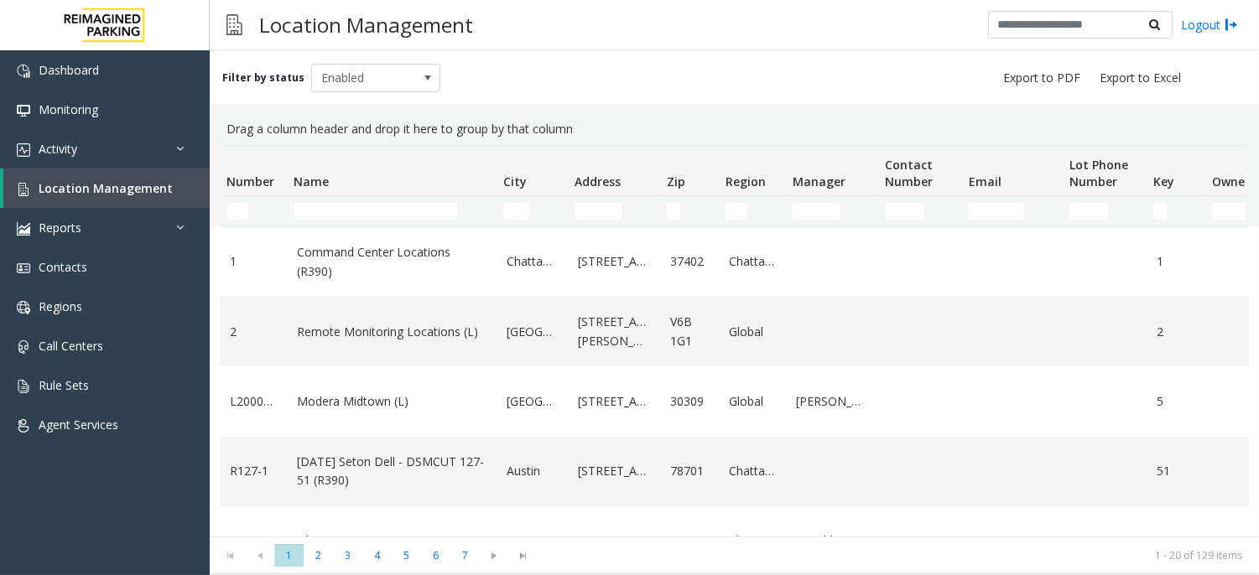
click at [1259, 575] on html "Dashboard Monitoring Activity Daily Activity Lane Activity Agent Activity Quali…" at bounding box center [629, 287] width 1259 height 575
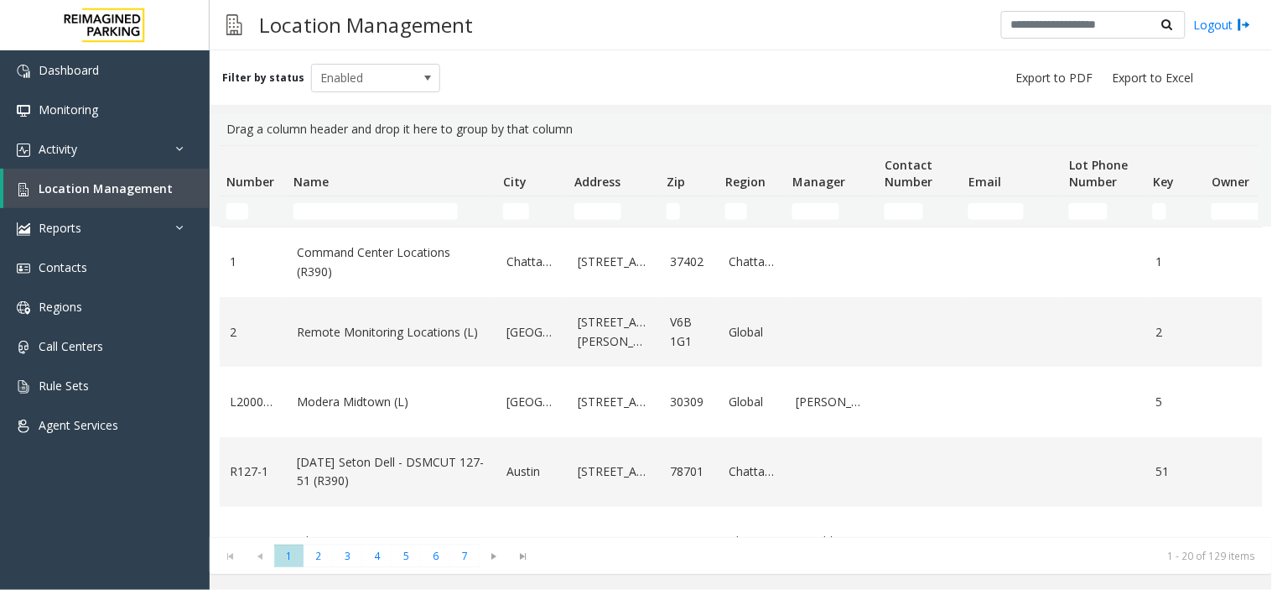
click at [440, 130] on div "Drag a column header and drop it here to group by that column" at bounding box center [741, 129] width 1043 height 32
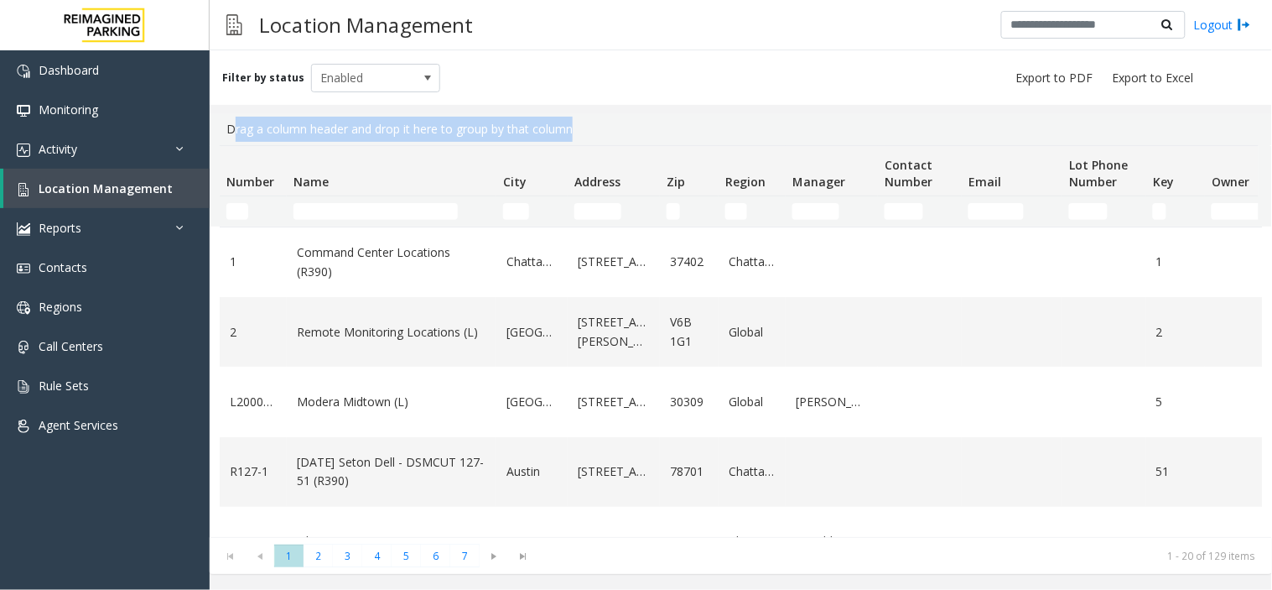
click at [440, 130] on div "Drag a column header and drop it here to group by that column" at bounding box center [741, 129] width 1043 height 32
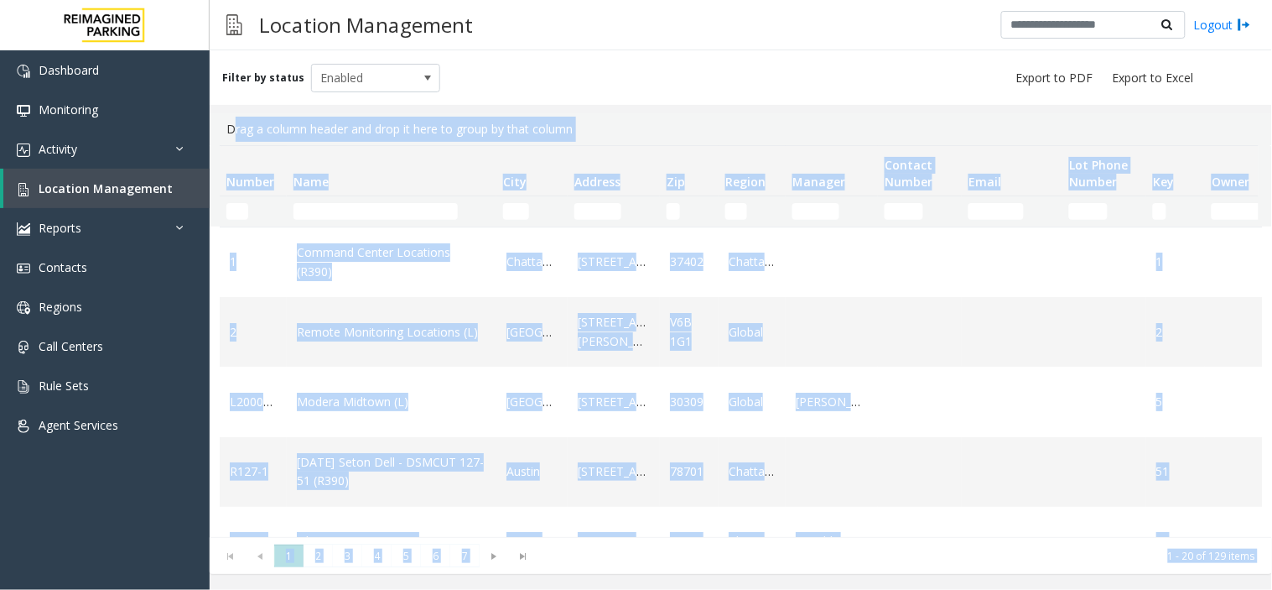
drag, startPoint x: 440, startPoint y: 130, endPoint x: 1271, endPoint y: 633, distance: 971.6
click at [1271, 589] on html "Dashboard Monitoring Activity Daily Activity Lane Activity Agent Activity Quali…" at bounding box center [636, 295] width 1272 height 590
click at [388, 219] on input "Name Filter" at bounding box center [376, 211] width 164 height 17
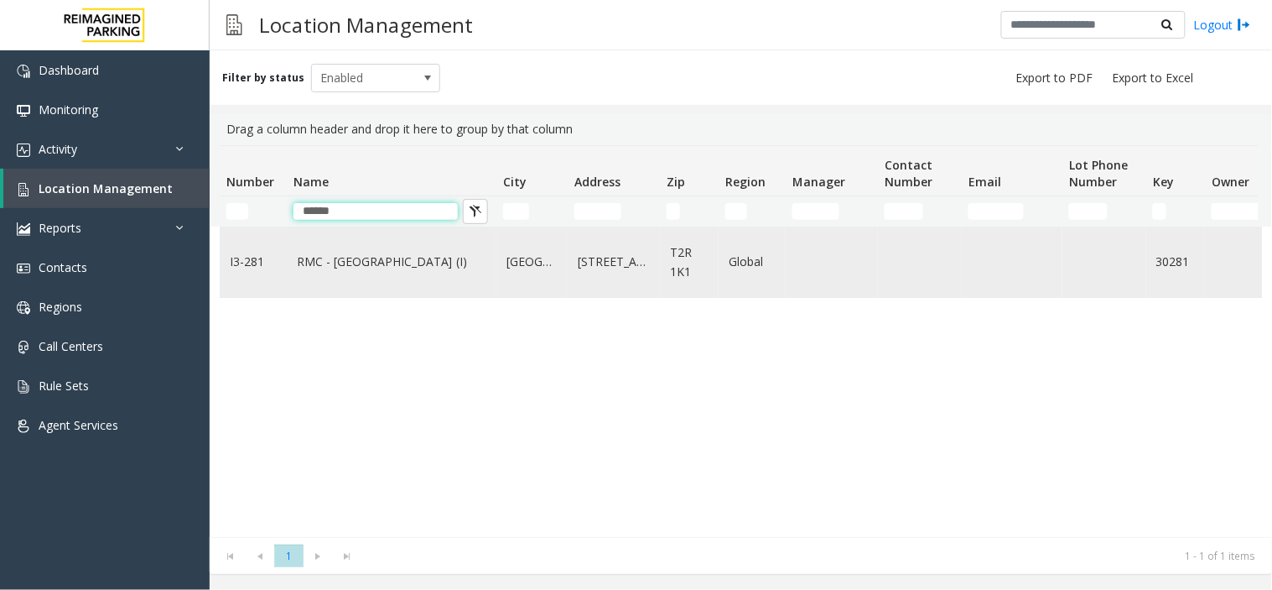
type input "*****"
click at [393, 269] on link "RMC - [GEOGRAPHIC_DATA] (I)" at bounding box center [392, 261] width 190 height 18
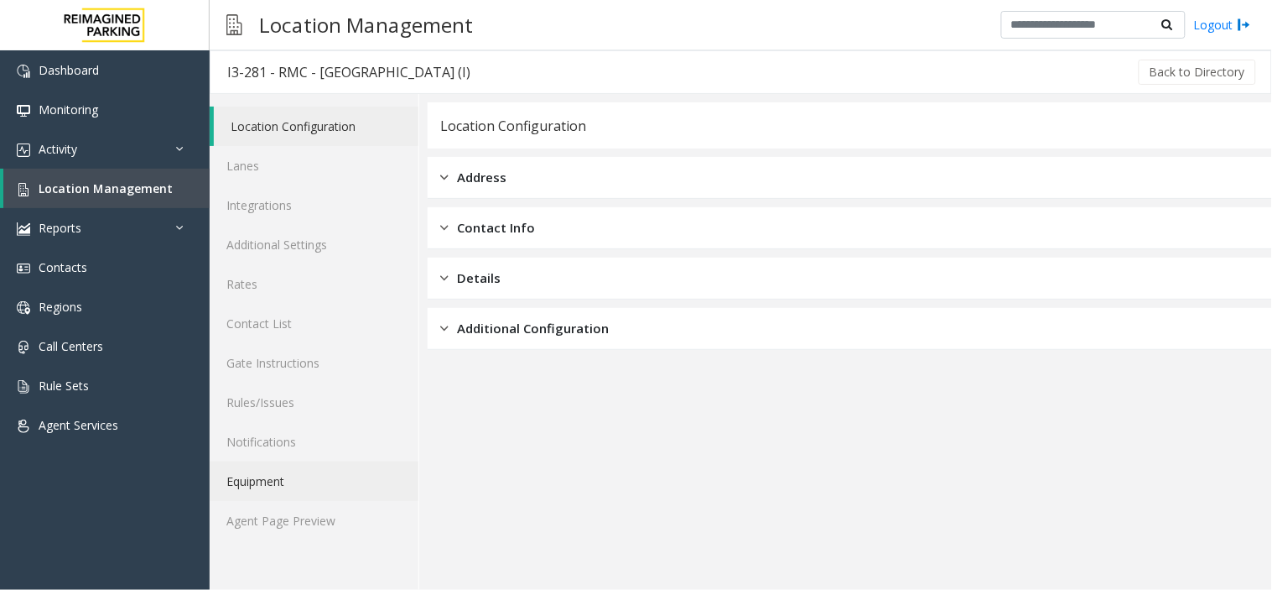
click at [302, 497] on link "Equipment" at bounding box center [314, 480] width 209 height 39
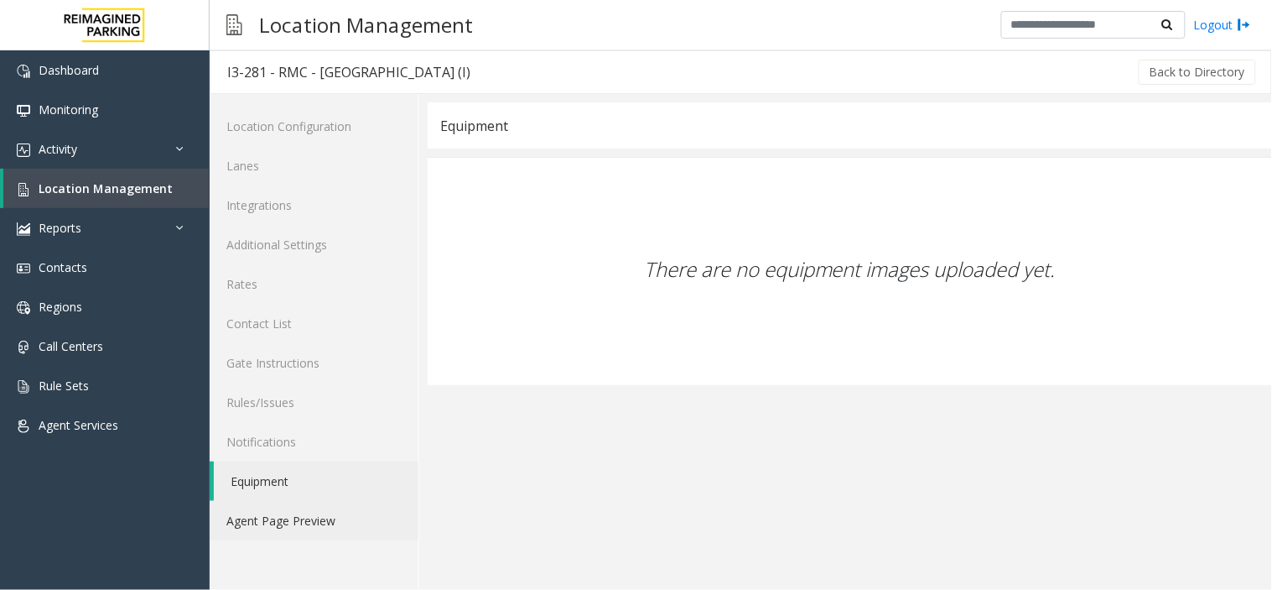
click at [305, 503] on link "Agent Page Preview" at bounding box center [314, 520] width 209 height 39
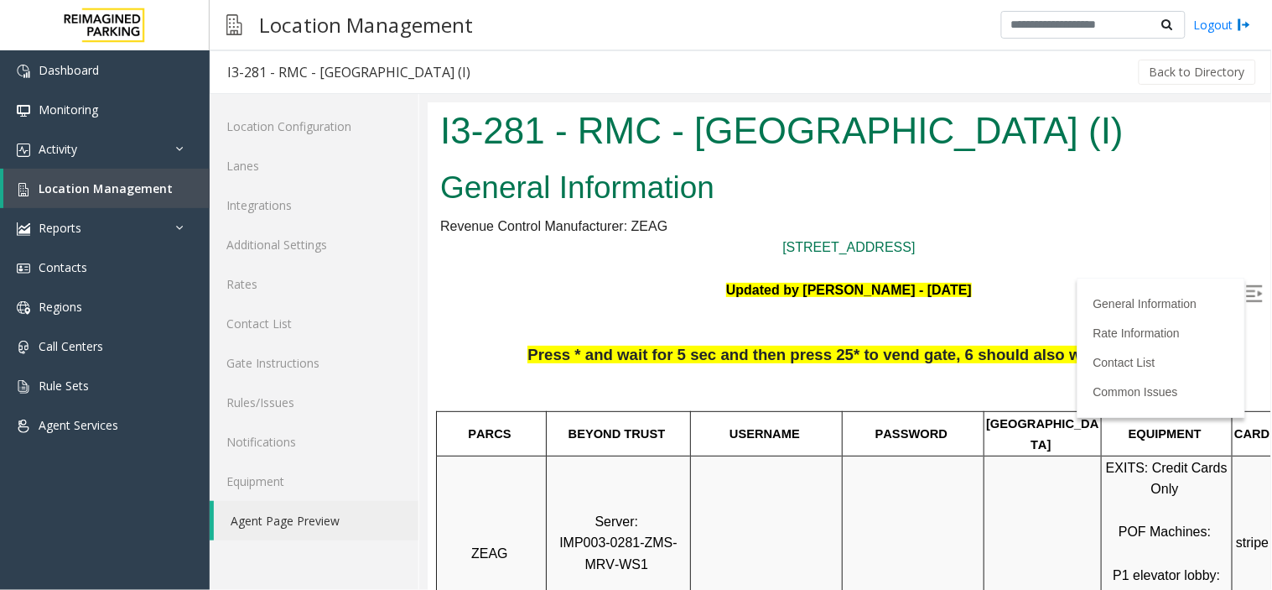
scroll to position [279, 97]
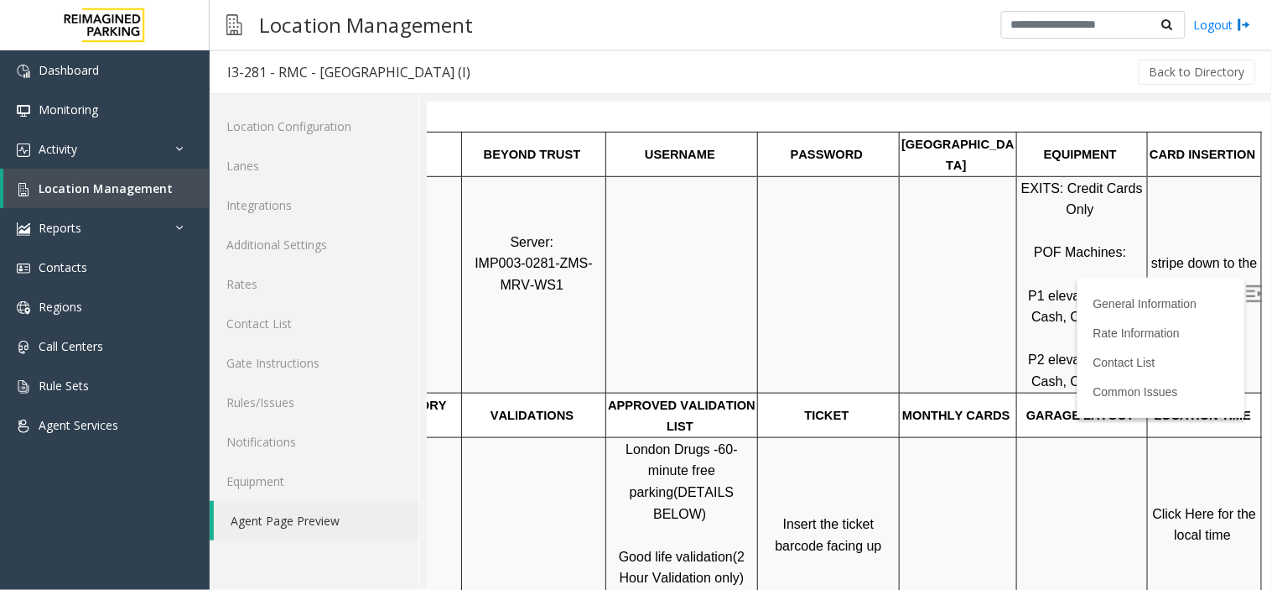
click at [1245, 292] on img at bounding box center [1253, 292] width 17 height 17
click at [1199, 506] on span "Click Here for the local time" at bounding box center [1205, 524] width 107 height 36
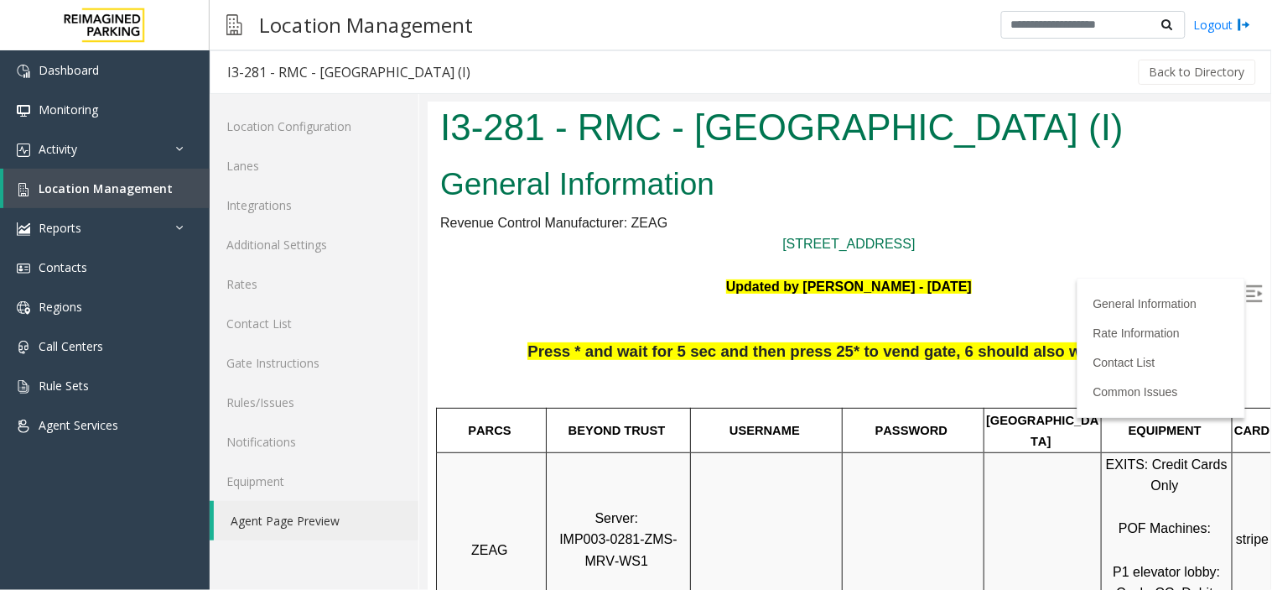
scroll to position [0, 0]
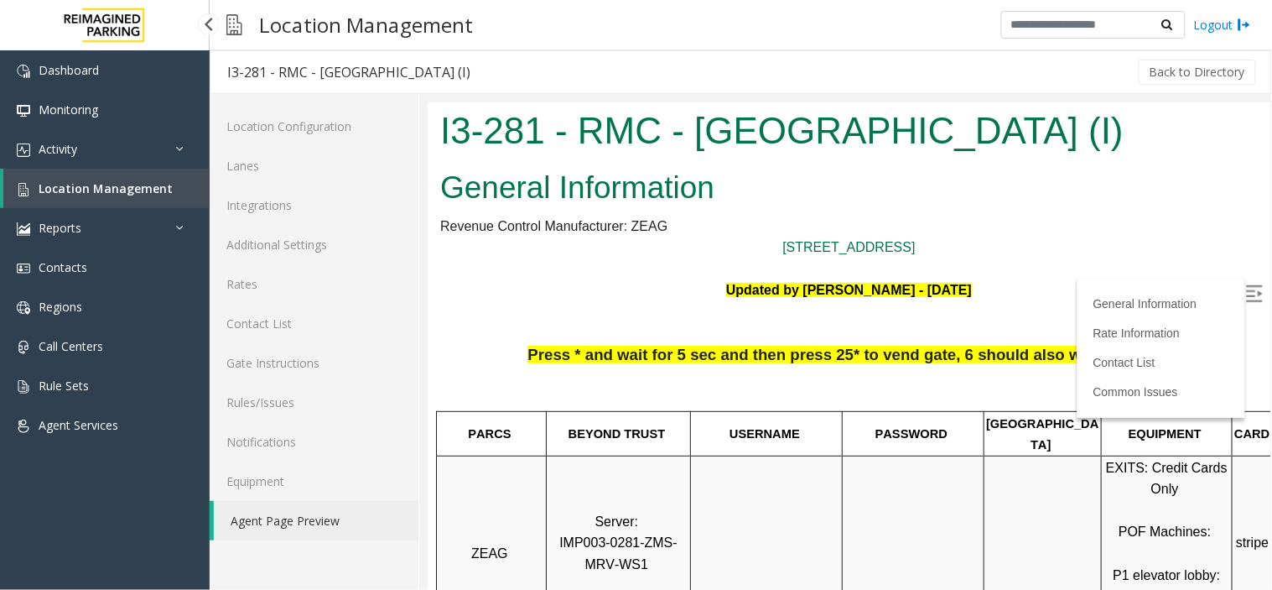
click at [179, 202] on link "Location Management" at bounding box center [106, 188] width 206 height 39
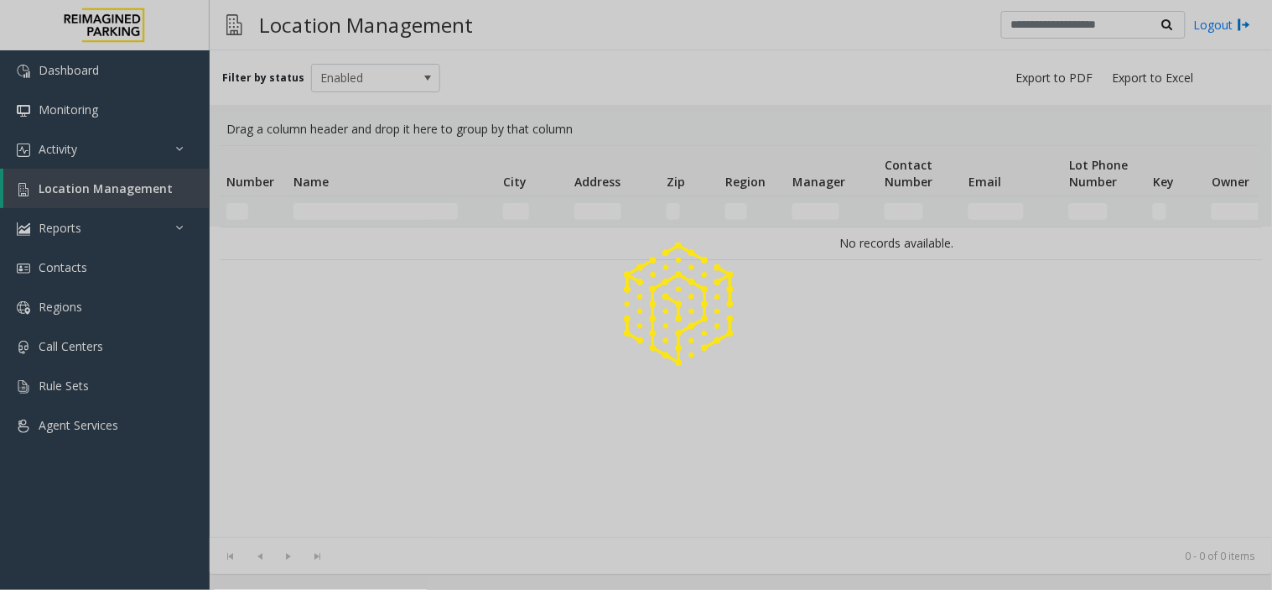
click at [454, 199] on div at bounding box center [636, 295] width 1272 height 590
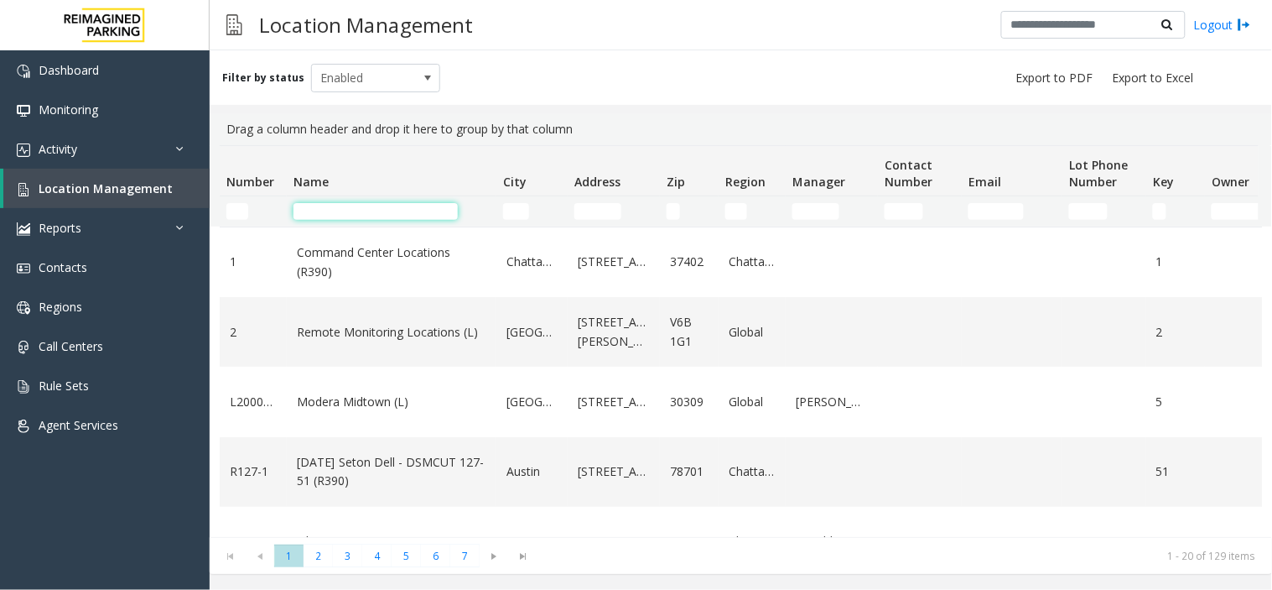
click at [437, 218] on input "Name Filter" at bounding box center [376, 211] width 164 height 17
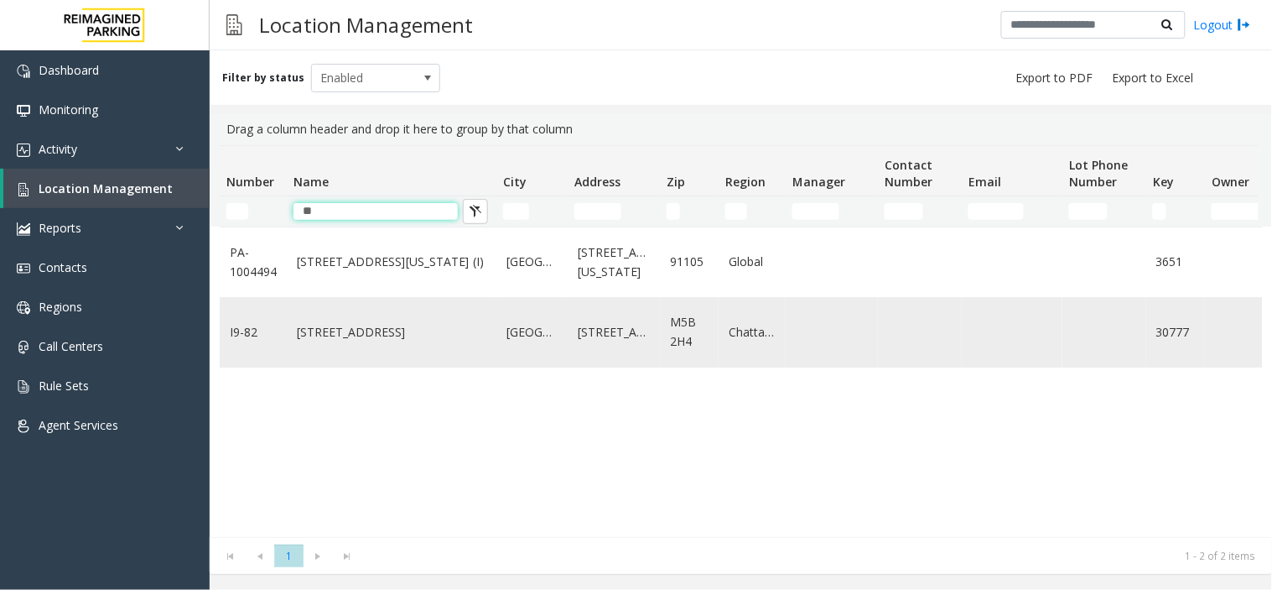
type input "**"
click at [416, 337] on link "[STREET_ADDRESS]" at bounding box center [392, 332] width 190 height 18
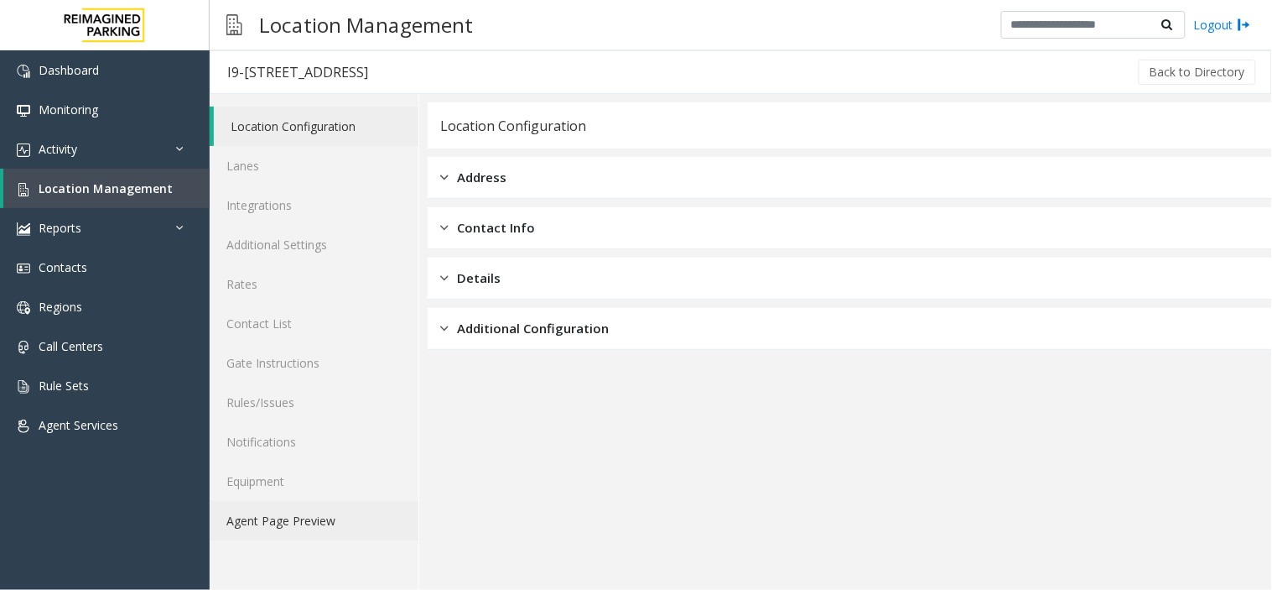
click at [355, 533] on link "Agent Page Preview" at bounding box center [314, 520] width 209 height 39
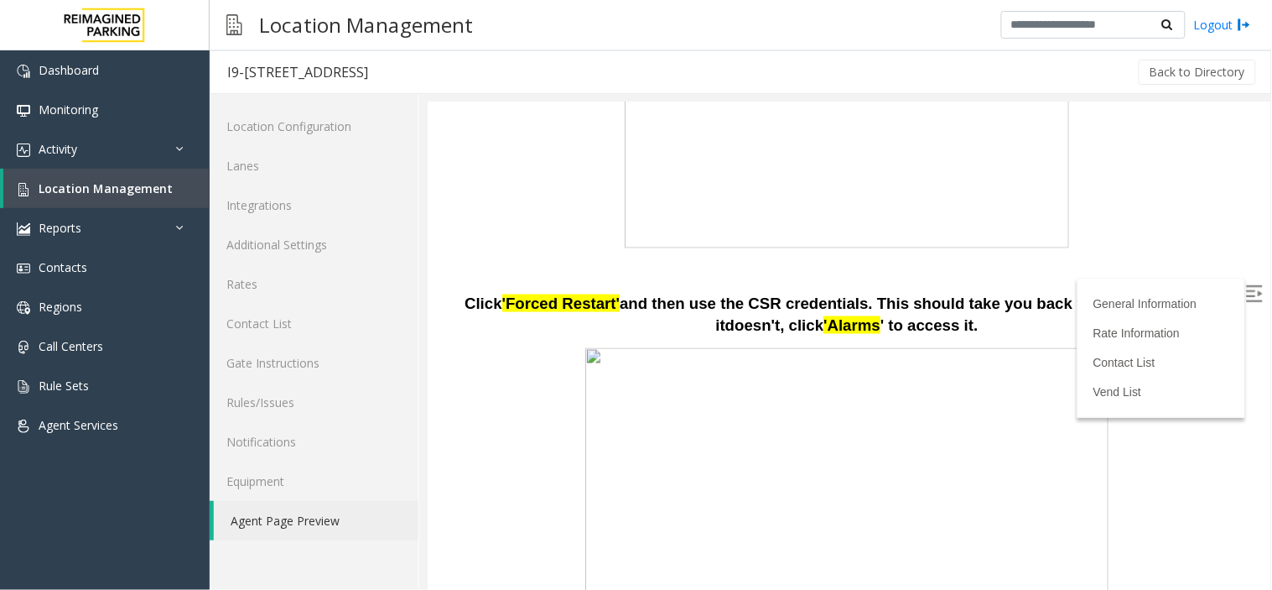
scroll to position [559, 0]
click at [582, 296] on span "'Forced Restart'" at bounding box center [561, 302] width 118 height 18
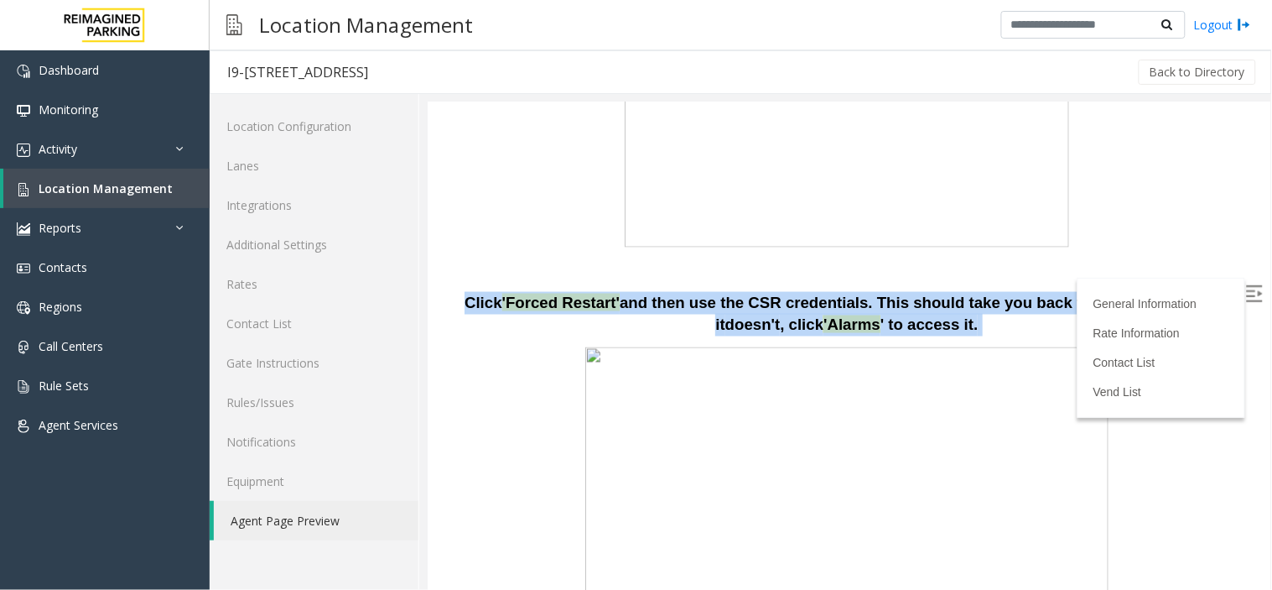
drag, startPoint x: 582, startPoint y: 296, endPoint x: 807, endPoint y: 299, distance: 224.8
click at [807, 299] on p "Click 'Forced Restart' and then use the CSR credentials. This should take you b…" at bounding box center [848, 313] width 818 height 44
click at [807, 299] on span "and then use the CSR credentials. This should take you back to the alarms page.…" at bounding box center [926, 313] width 614 height 40
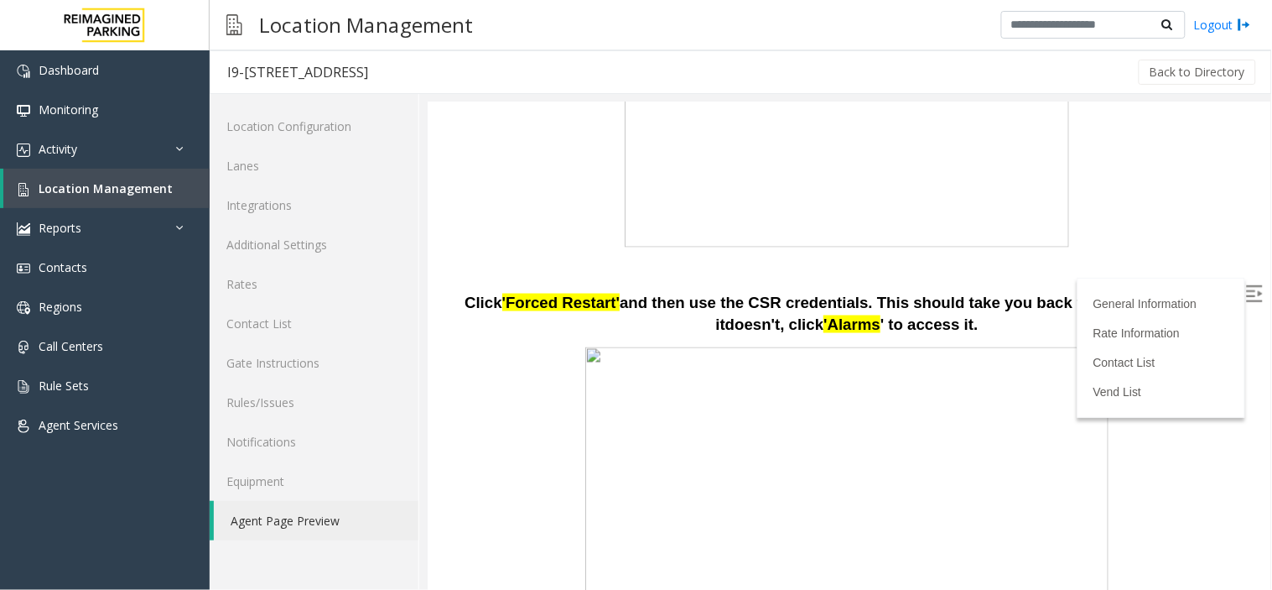
click at [1249, 288] on label at bounding box center [1255, 294] width 25 height 25
click at [821, 298] on span "and then use the CSR credentials. This should take you back to the alarms page.…" at bounding box center [926, 313] width 614 height 40
click at [847, 293] on span "and then use the CSR credentials. This should take you back to the alarms page.…" at bounding box center [926, 313] width 614 height 40
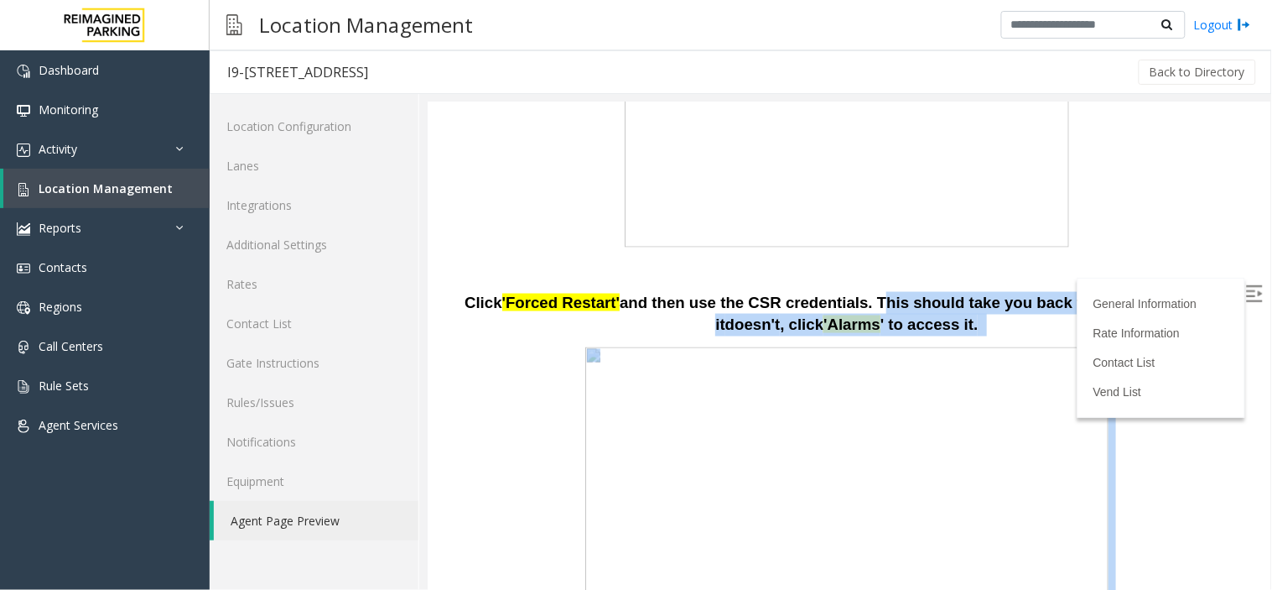
drag, startPoint x: 847, startPoint y: 289, endPoint x: 1133, endPoint y: 348, distance: 292.0
click at [1133, 348] on p at bounding box center [848, 483] width 818 height 276
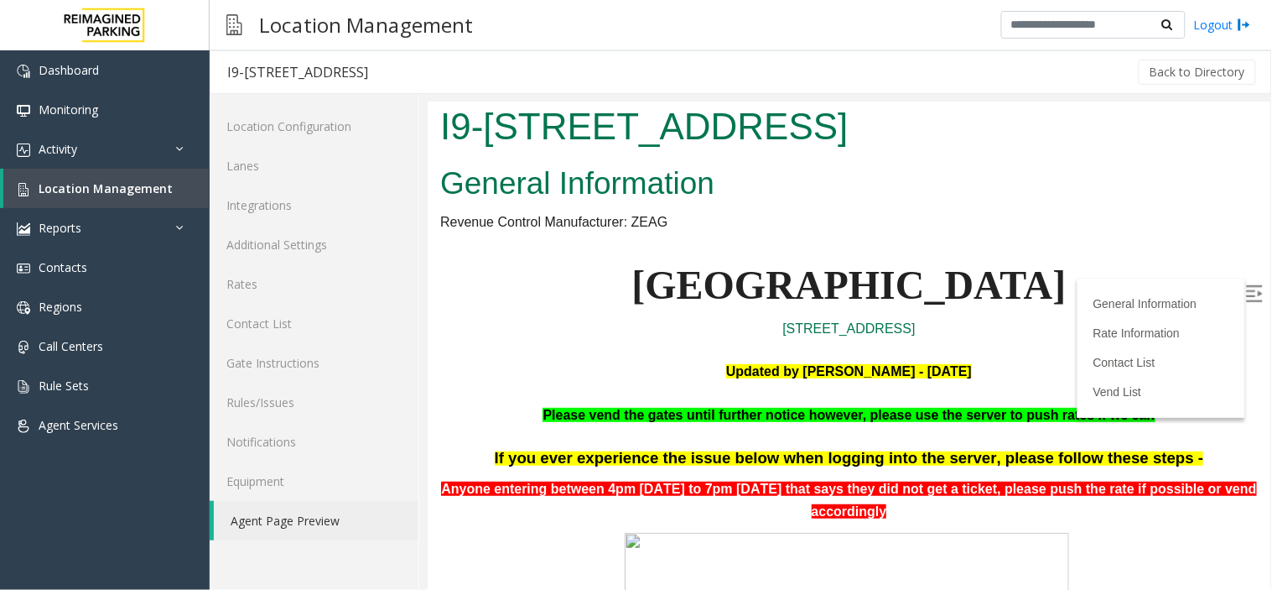
scroll to position [0, 0]
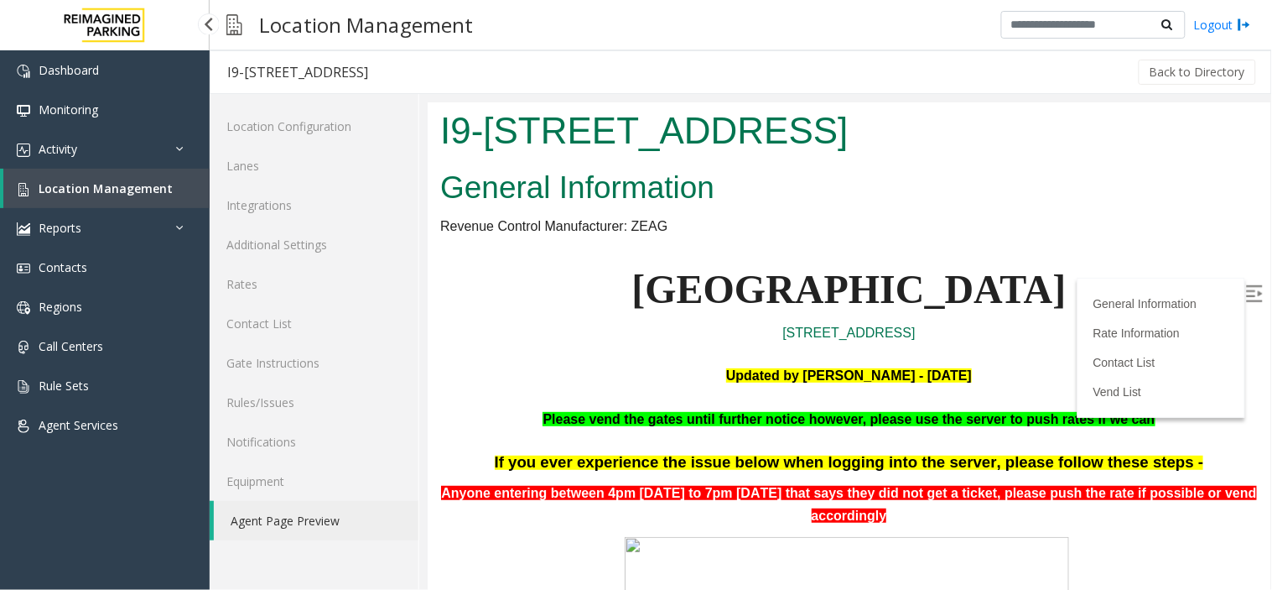
click at [119, 205] on link "Location Management" at bounding box center [106, 188] width 206 height 39
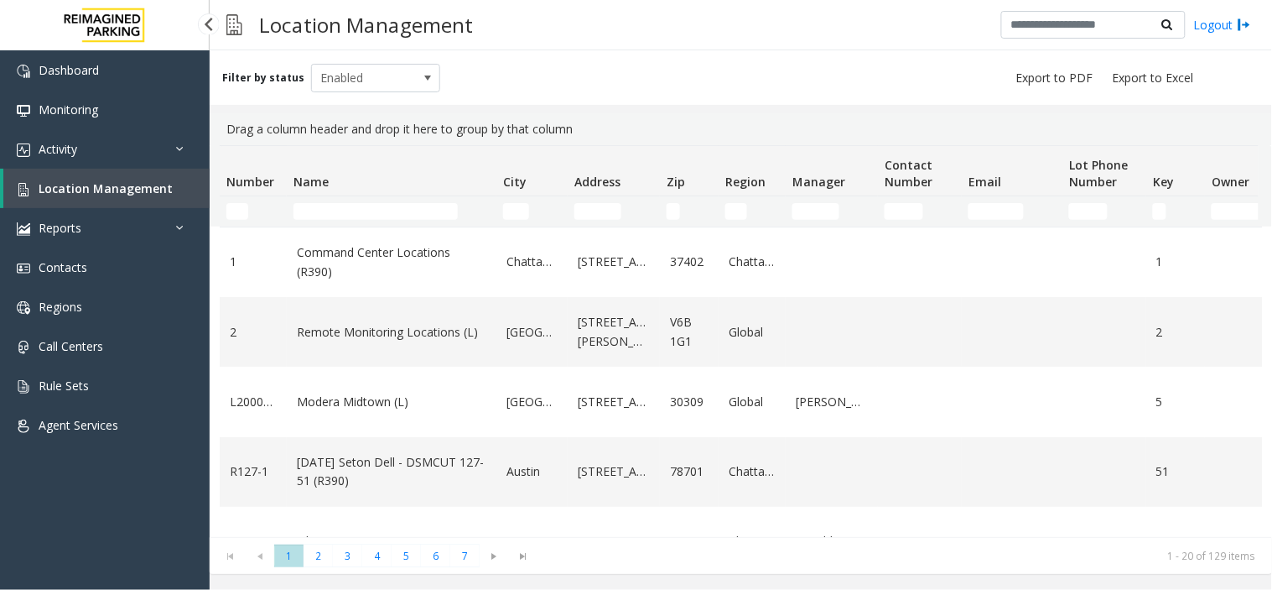
click at [122, 190] on span "Location Management" at bounding box center [106, 188] width 134 height 16
click at [182, 185] on link "Location Management" at bounding box center [106, 188] width 206 height 39
drag, startPoint x: 182, startPoint y: 185, endPoint x: 257, endPoint y: 173, distance: 76.5
click at [493, 218] on app-root "Dashboard Monitoring Activity Daily Activity Lane Activity Agent Activity Quali…" at bounding box center [636, 295] width 1272 height 590
click at [398, 211] on input "Name Filter" at bounding box center [376, 211] width 164 height 17
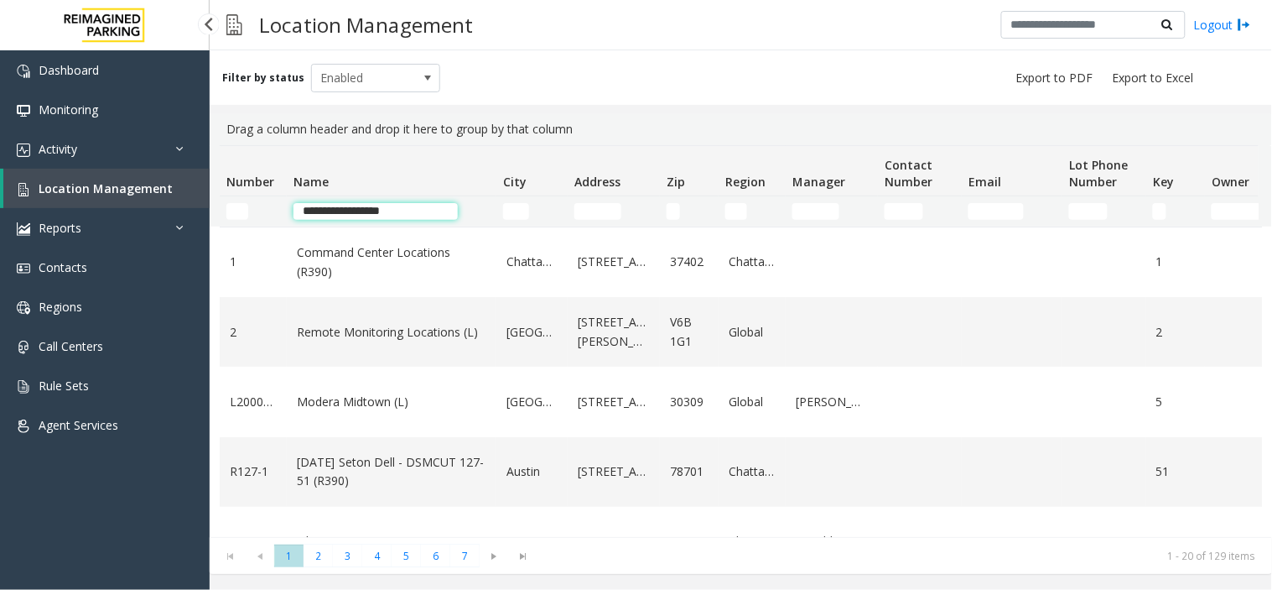
click at [380, 214] on input "**********" at bounding box center [376, 211] width 164 height 17
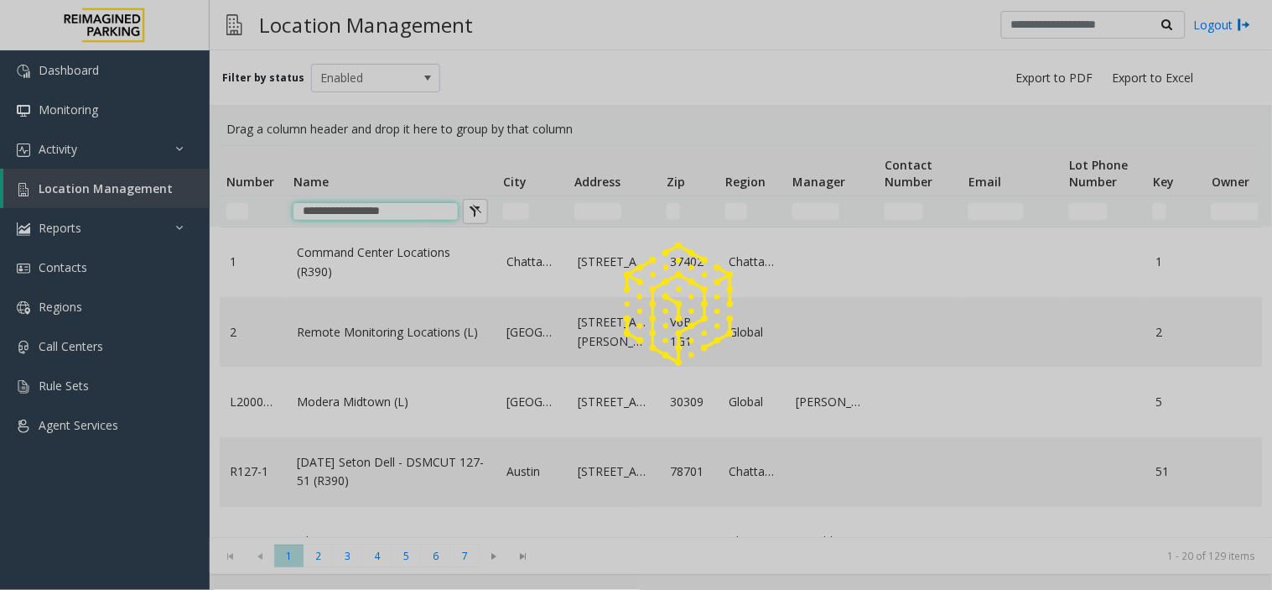
type input "**********"
click at [107, 165] on div at bounding box center [636, 295] width 1272 height 590
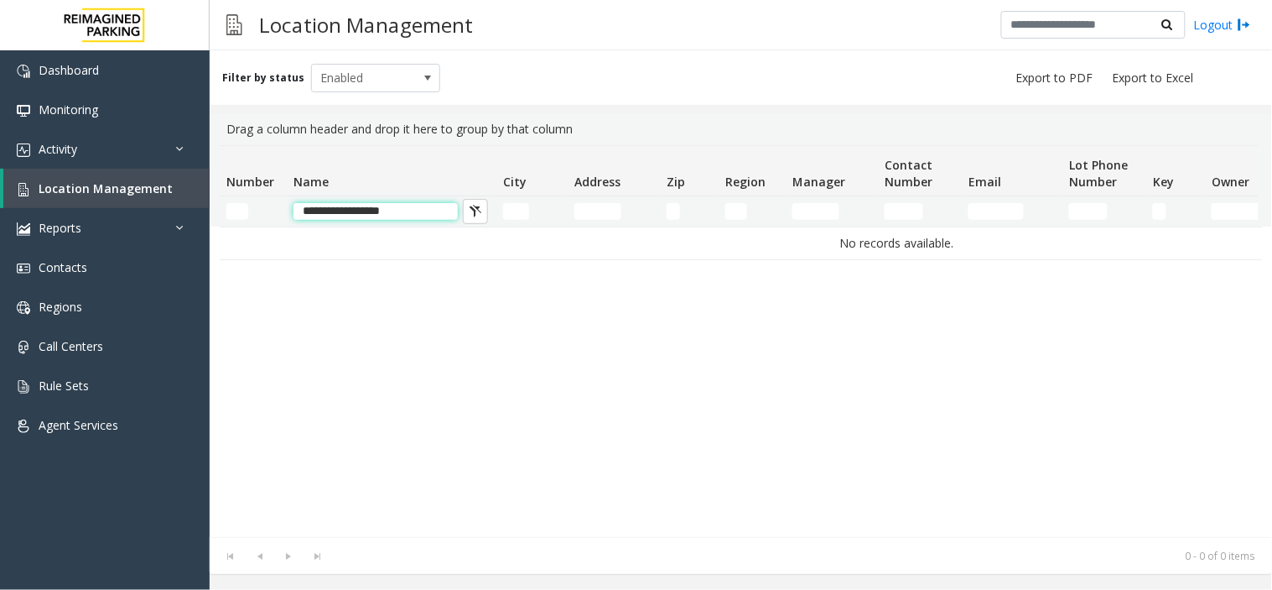
click at [431, 210] on input "**********" at bounding box center [376, 211] width 164 height 17
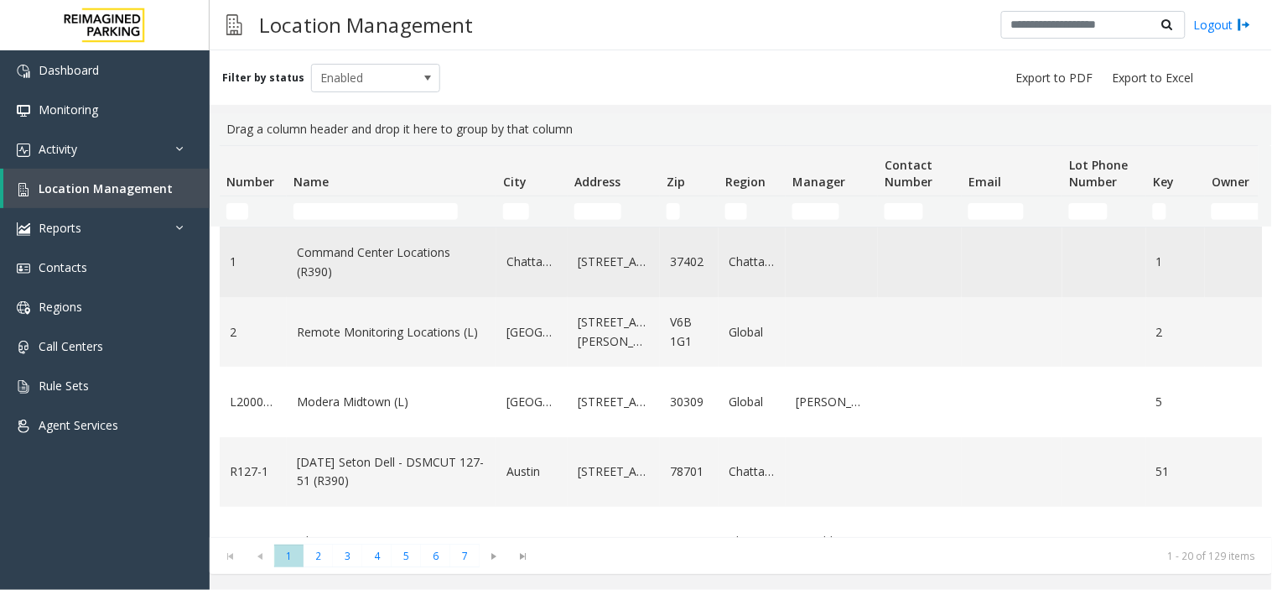
click at [395, 288] on td "Command Center Locations (R390)" at bounding box center [392, 262] width 210 height 70
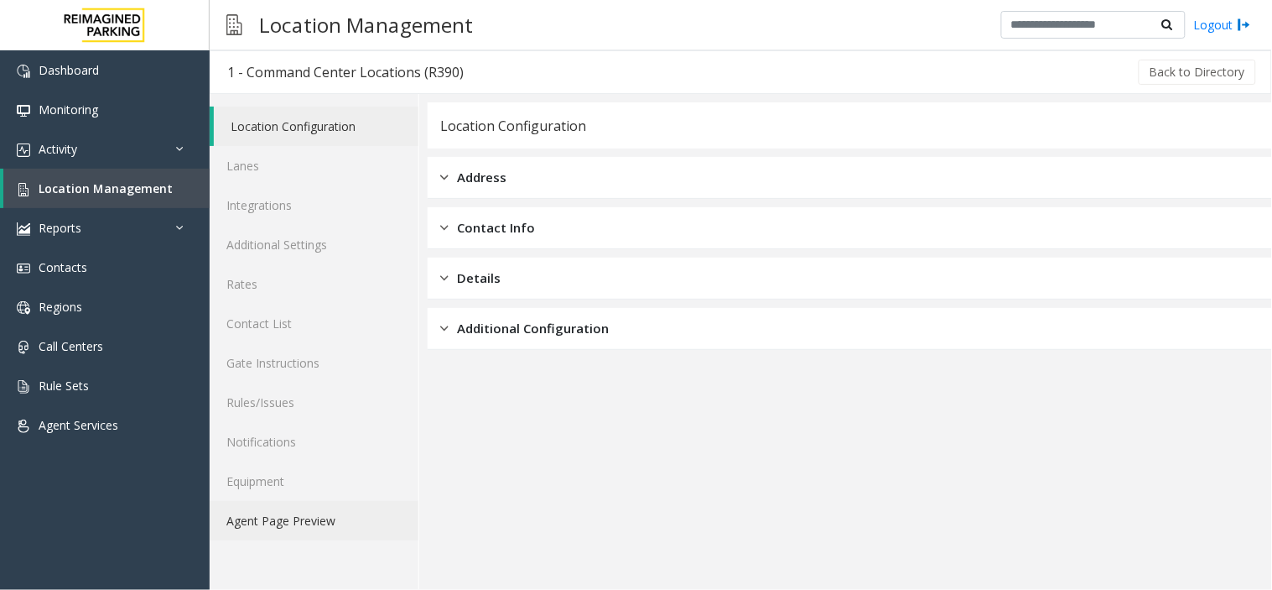
click at [399, 522] on link "Agent Page Preview" at bounding box center [314, 520] width 209 height 39
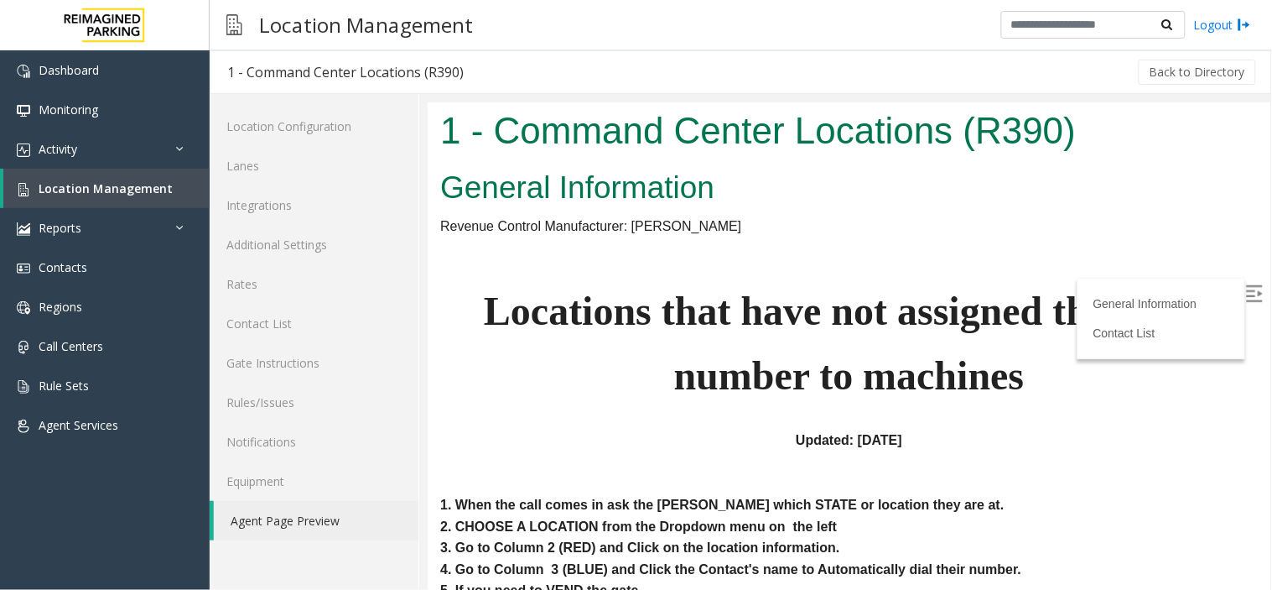
scroll to position [279, 0]
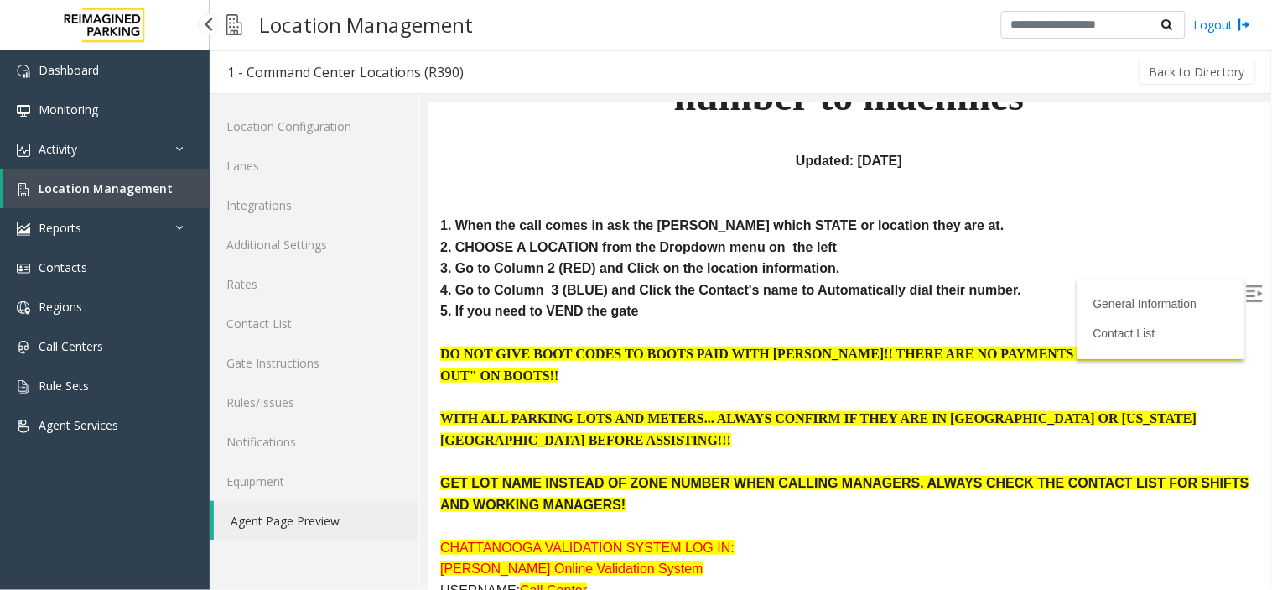
click at [137, 171] on link "Location Management" at bounding box center [106, 188] width 206 height 39
